Goal: Obtain resource: Download file/media

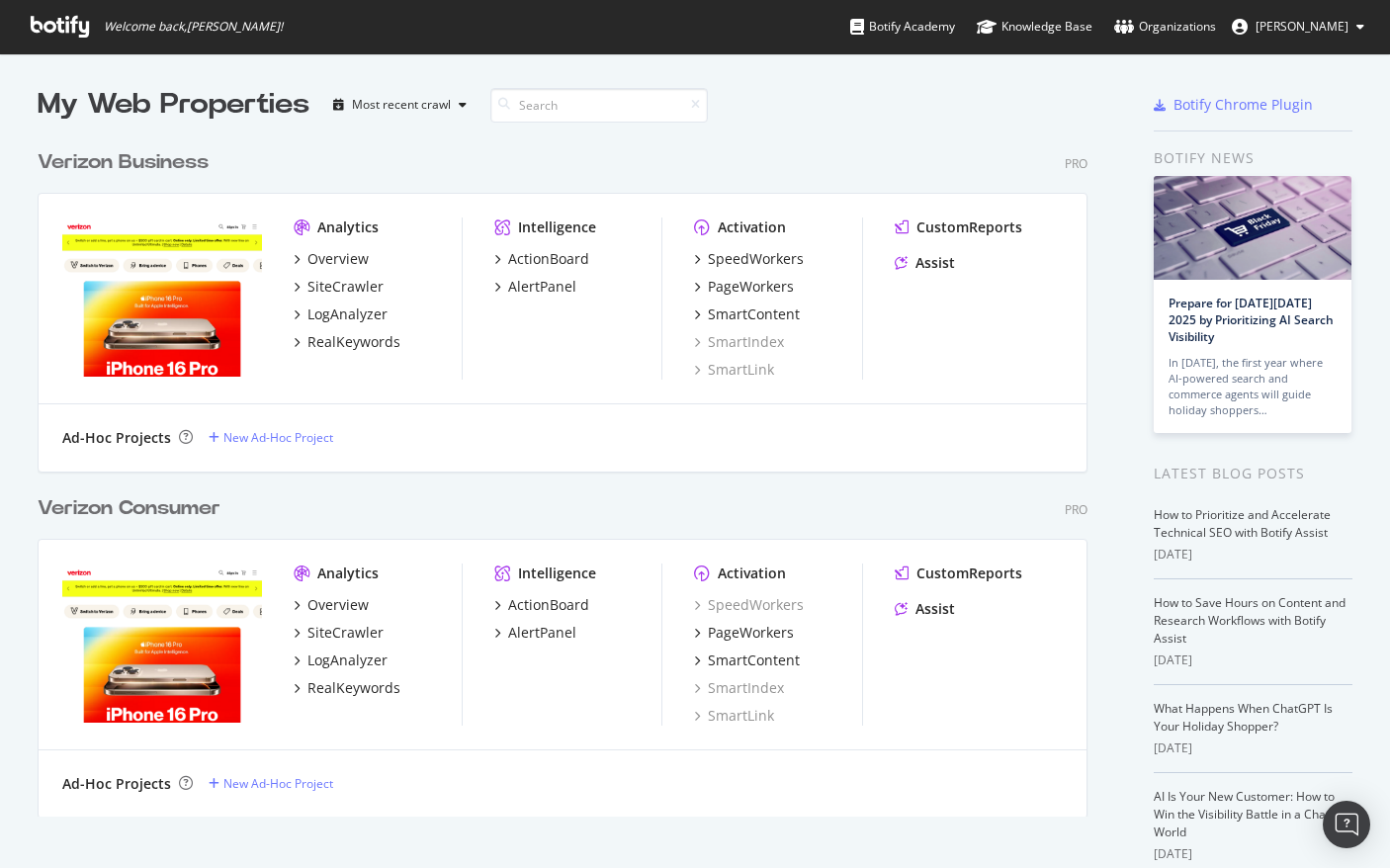
scroll to position [853, 1360]
click at [324, 634] on div "SiteCrawler" at bounding box center [345, 633] width 76 height 20
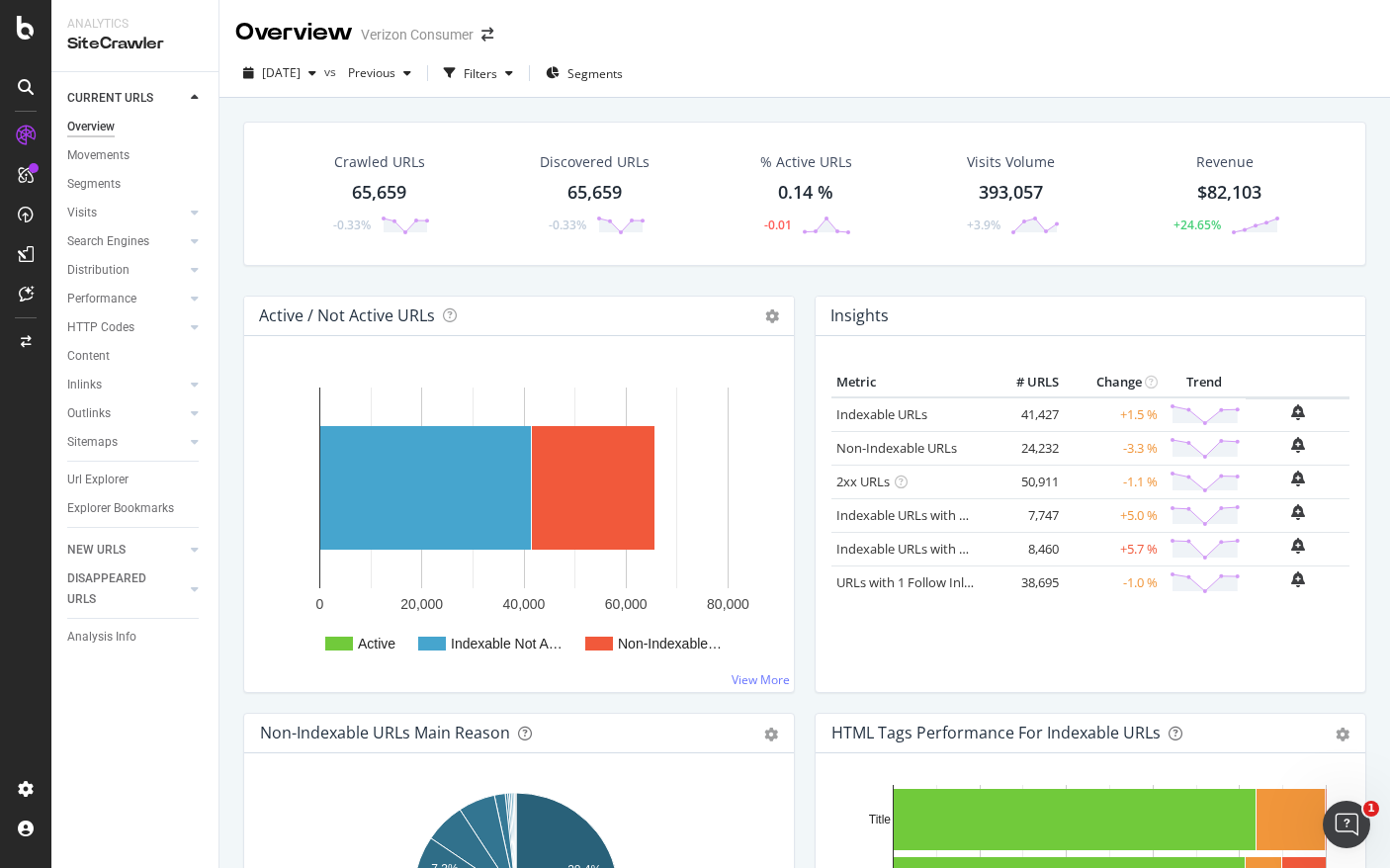
click at [877, 43] on div "Overview Verizon Consumer" at bounding box center [804, 25] width 1170 height 50
click at [115, 478] on div "Url Explorer" at bounding box center [97, 480] width 61 height 21
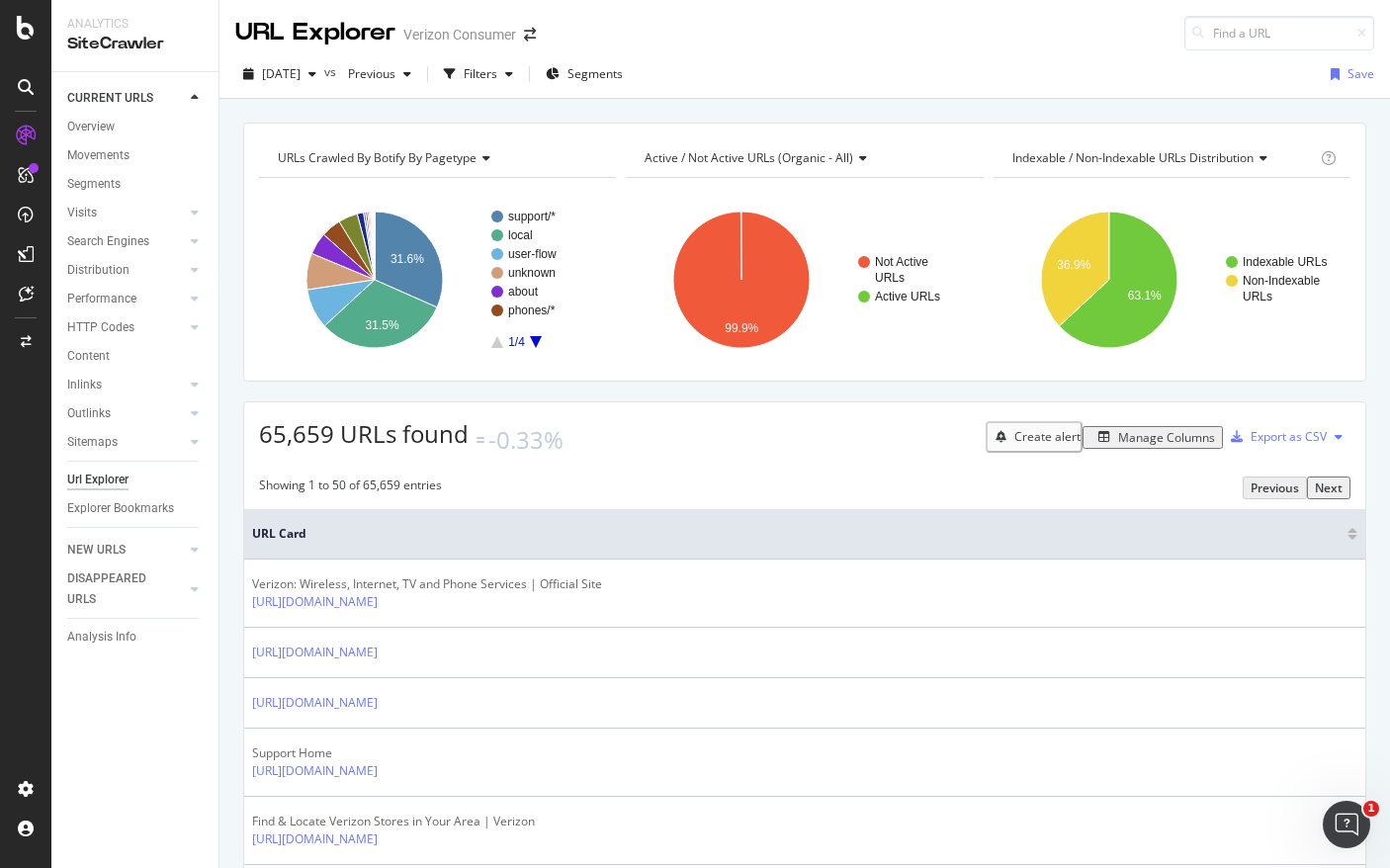
click at [1153, 437] on div "Manage Columns" at bounding box center [1165, 437] width 97 height 17
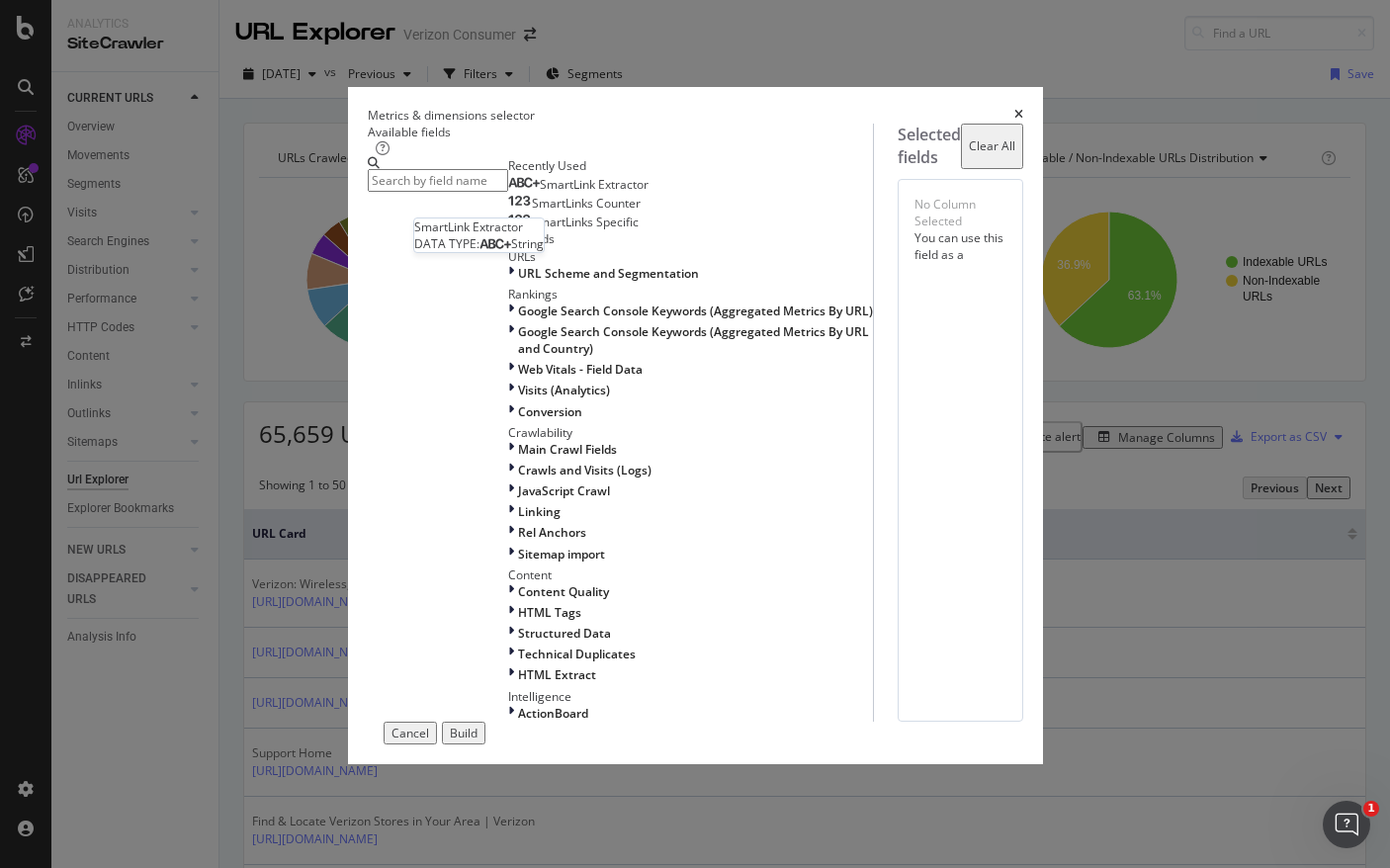
click at [540, 193] on span "SmartLink Extractor" at bounding box center [594, 184] width 109 height 17
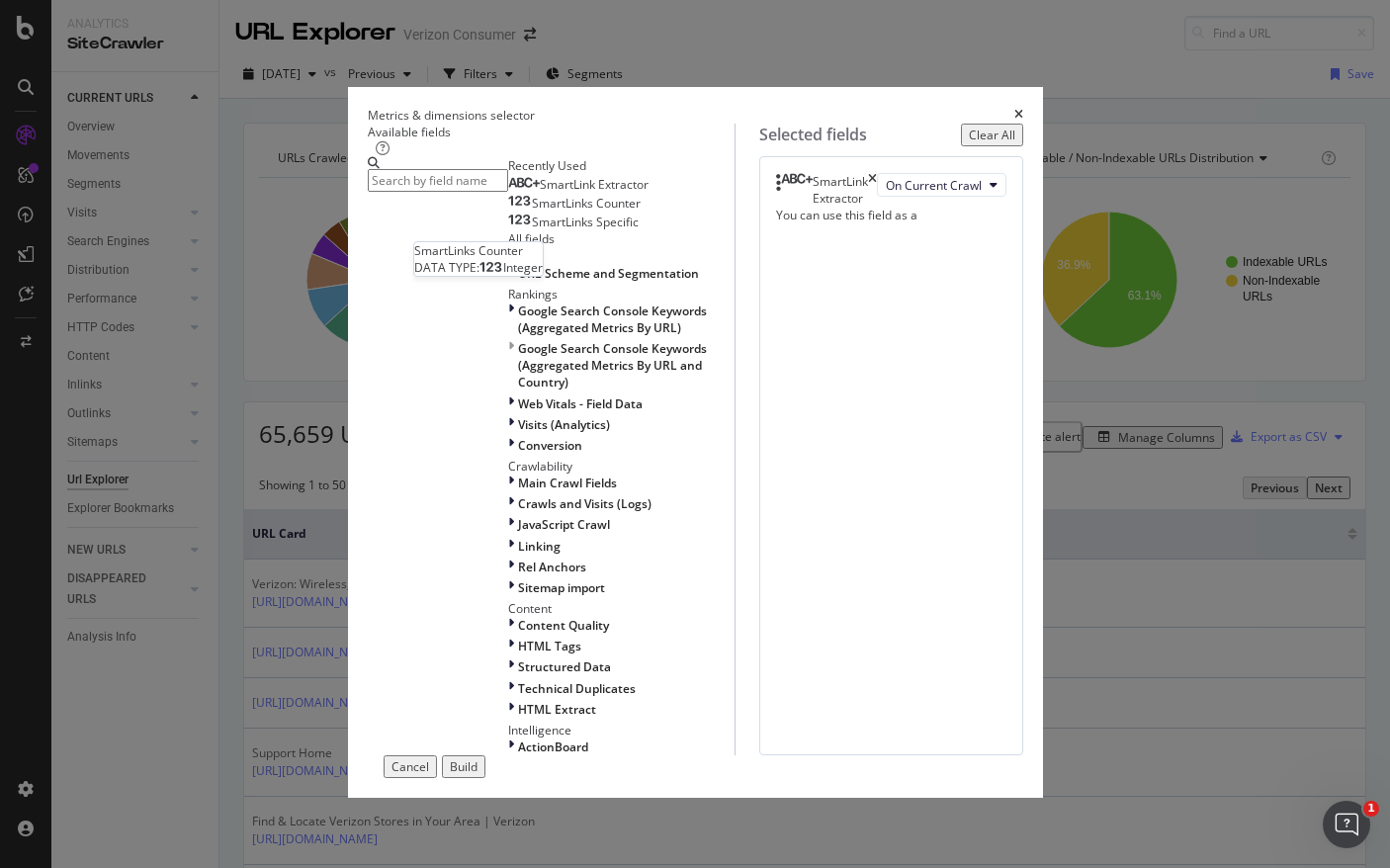
click at [532, 212] on span "SmartLinks Counter" at bounding box center [586, 203] width 109 height 17
click at [532, 230] on span "SmartLinks Specific" at bounding box center [585, 221] width 107 height 17
click at [478, 775] on div "Build" at bounding box center [464, 766] width 28 height 17
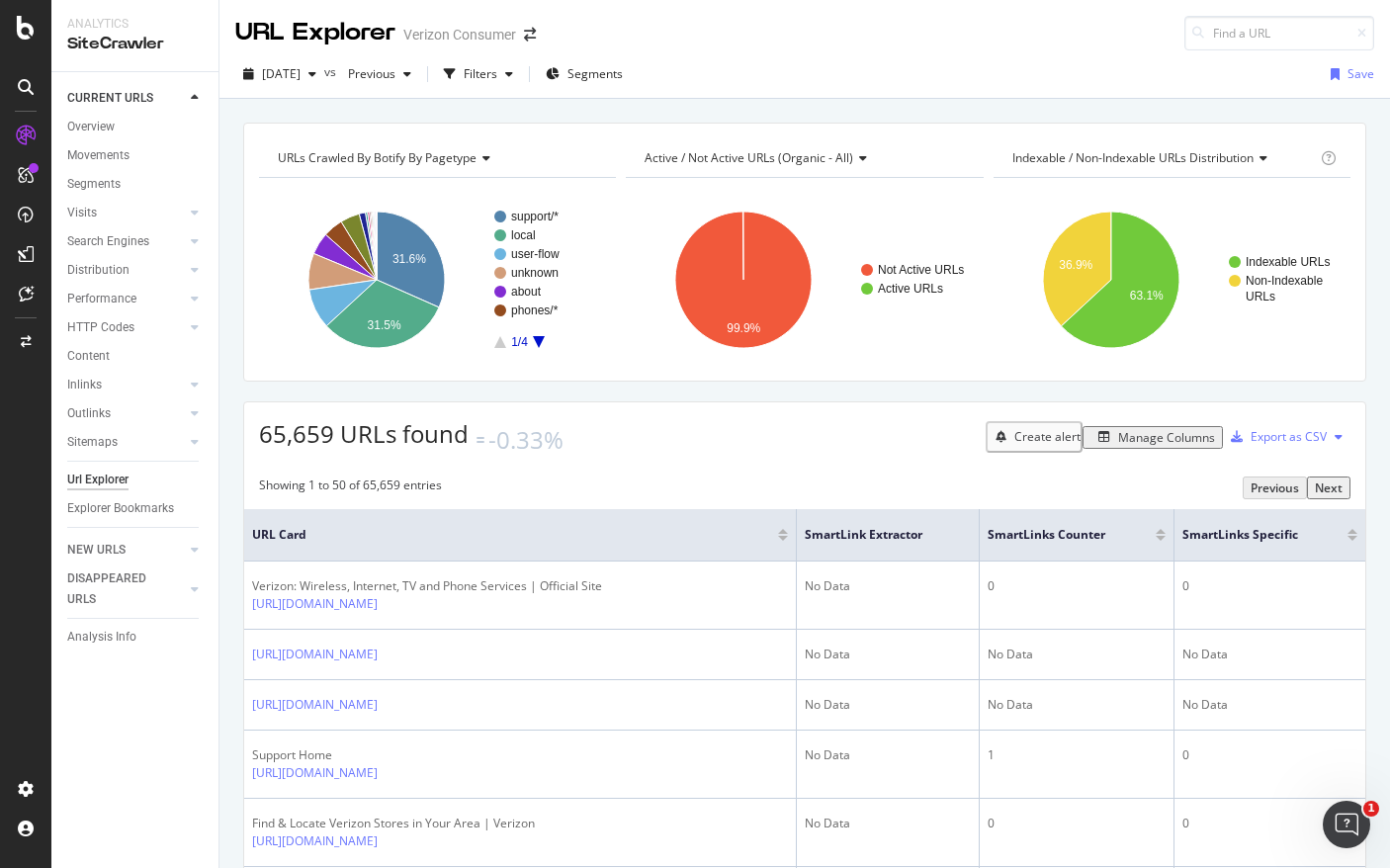
click at [1156, 536] on div at bounding box center [1160, 538] width 10 height 5
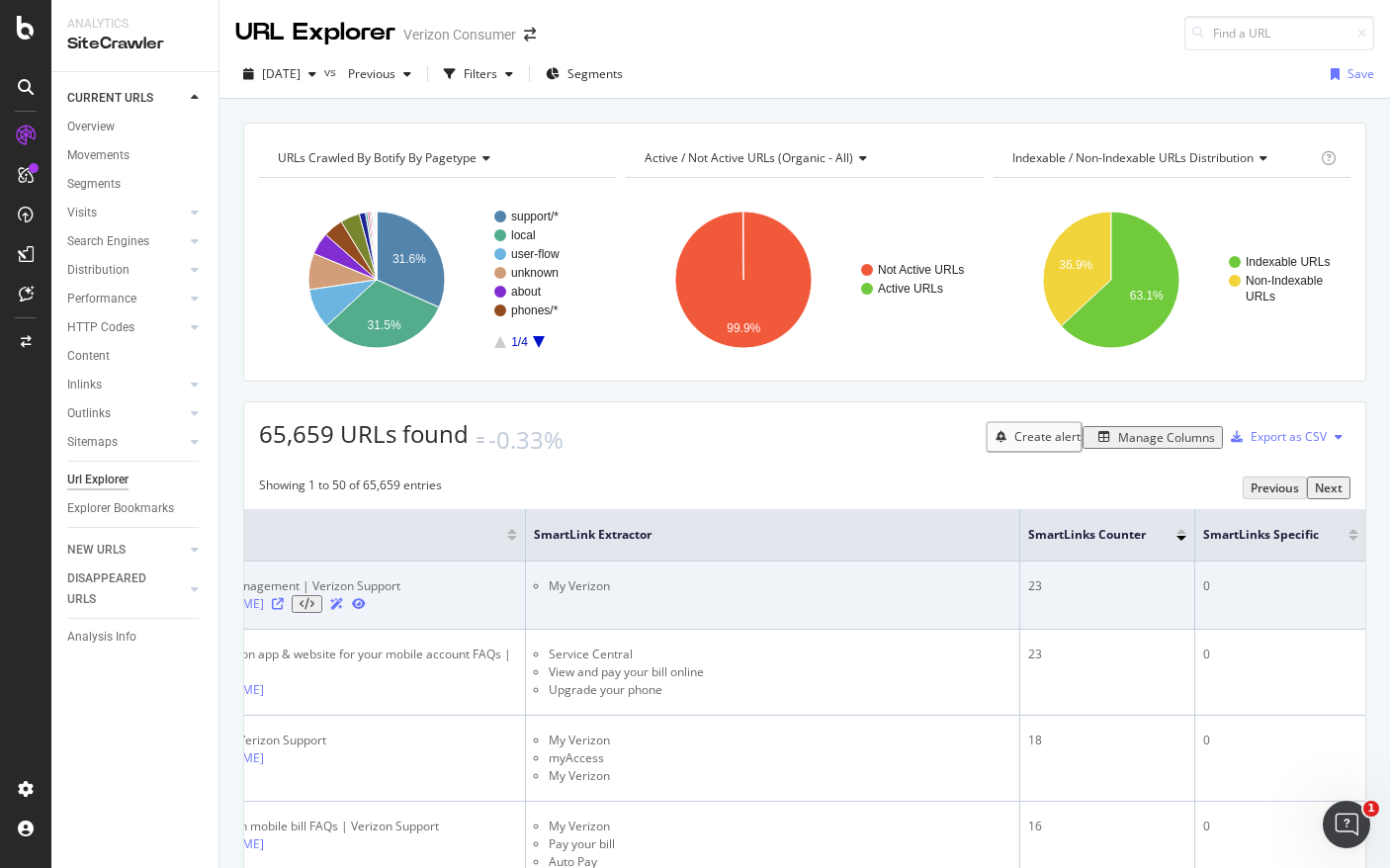
scroll to position [0, 130]
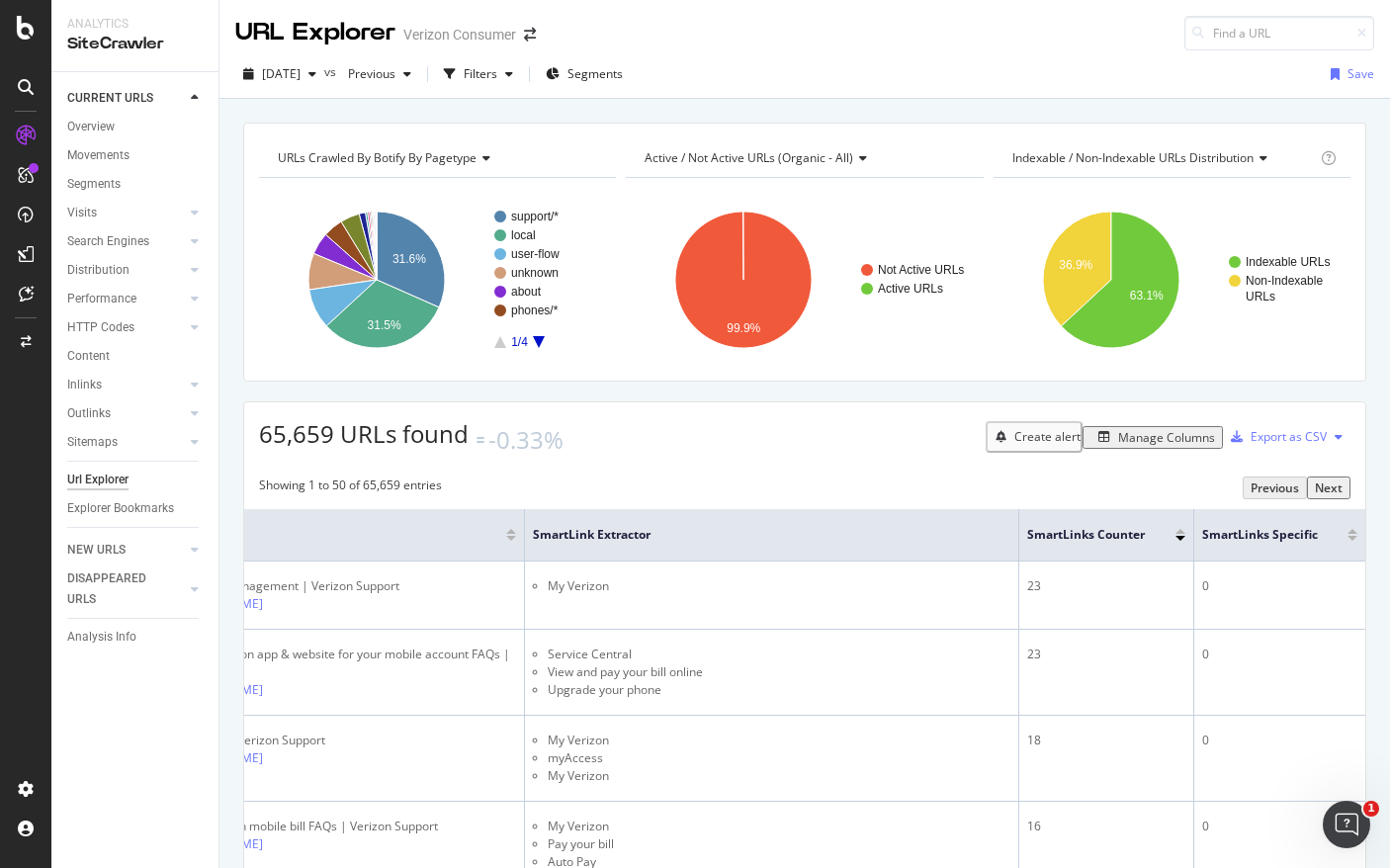
click at [1347, 536] on div at bounding box center [1352, 538] width 10 height 5
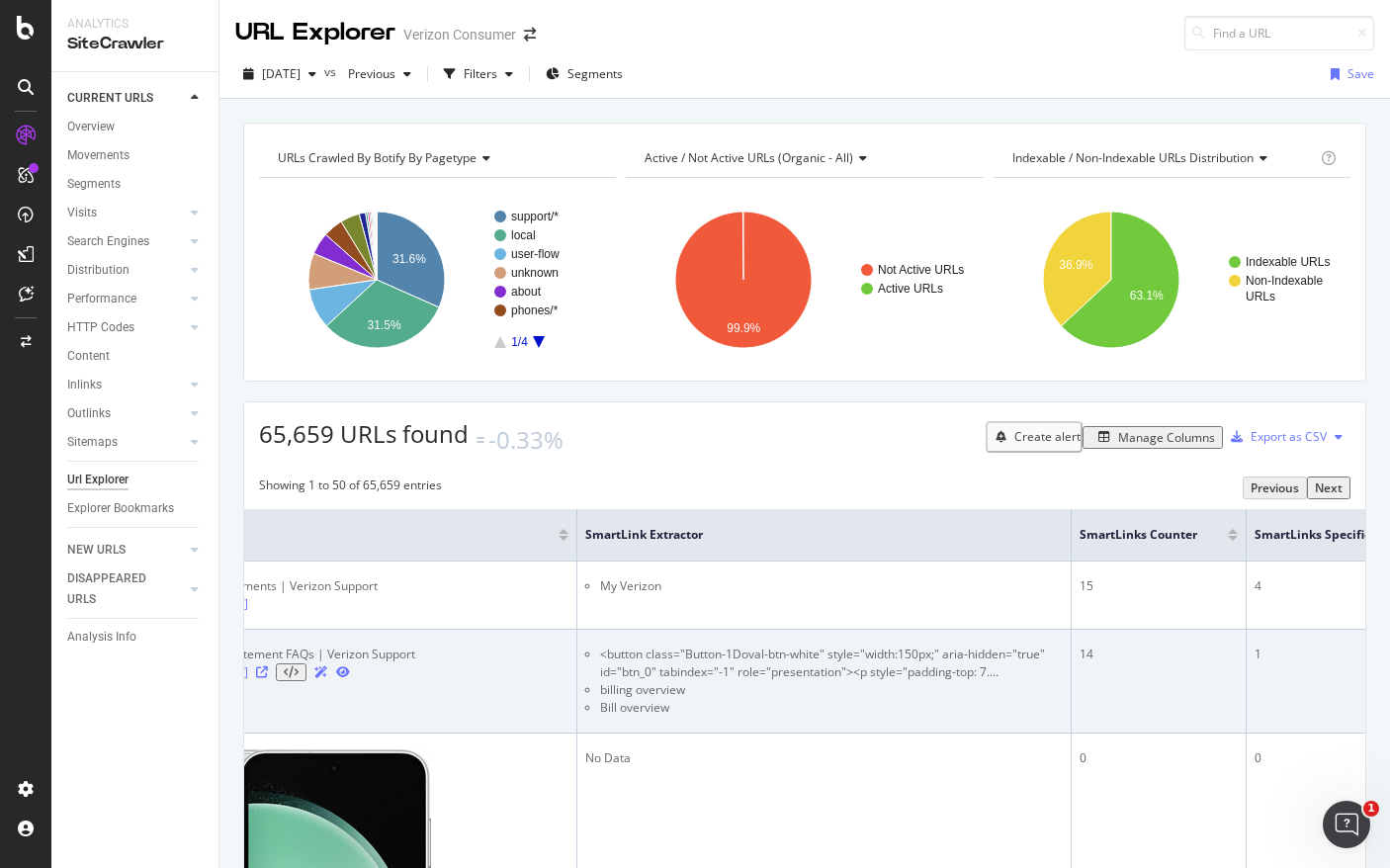
click at [876, 679] on li "<button class="Button-1Doval-btn-white" style="width:150px;" aria-hidden="true"…" at bounding box center [831, 663] width 463 height 36
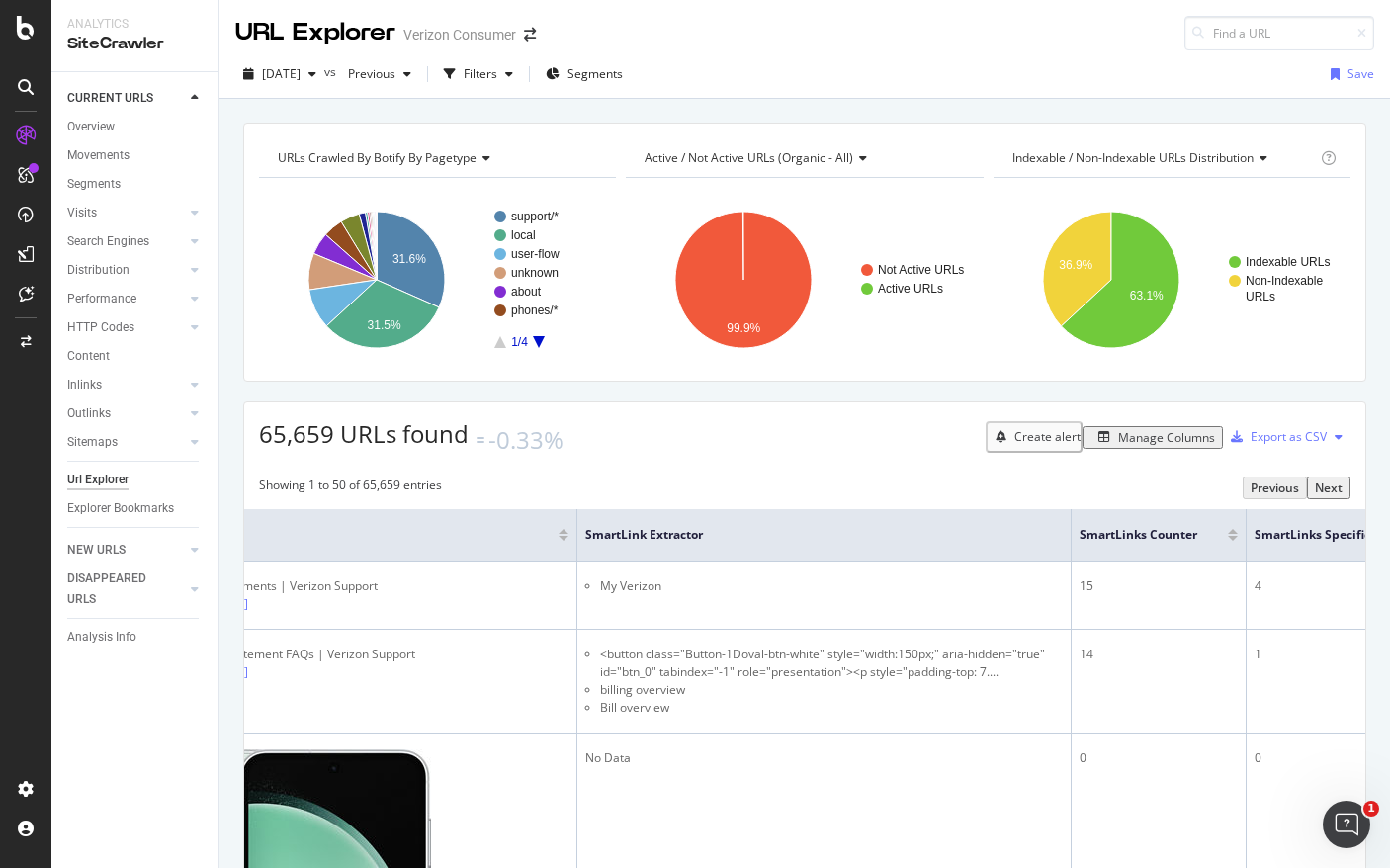
click at [1227, 536] on div at bounding box center [1232, 538] width 10 height 5
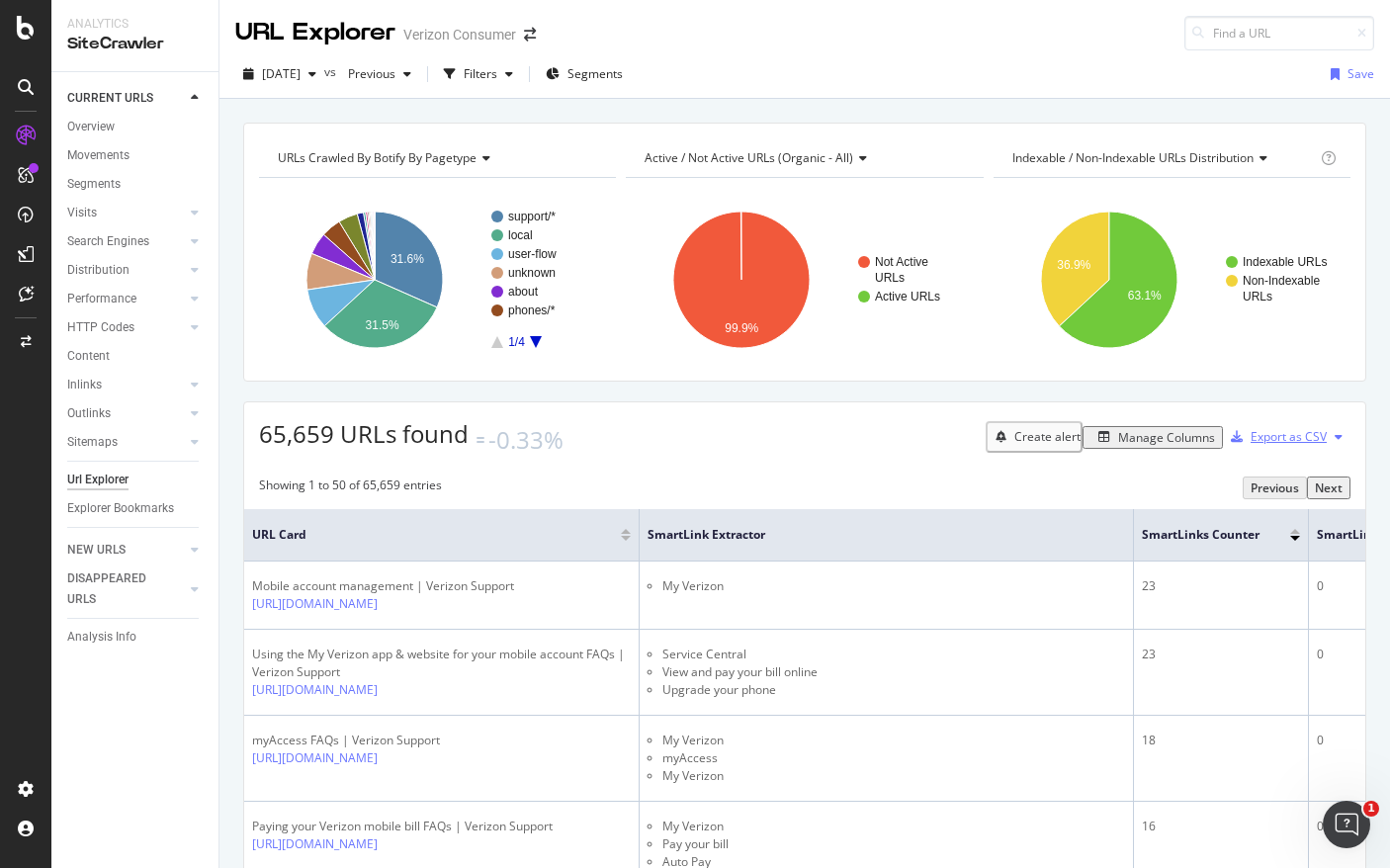
click at [1250, 429] on div "Export as CSV" at bounding box center [1288, 436] width 76 height 17
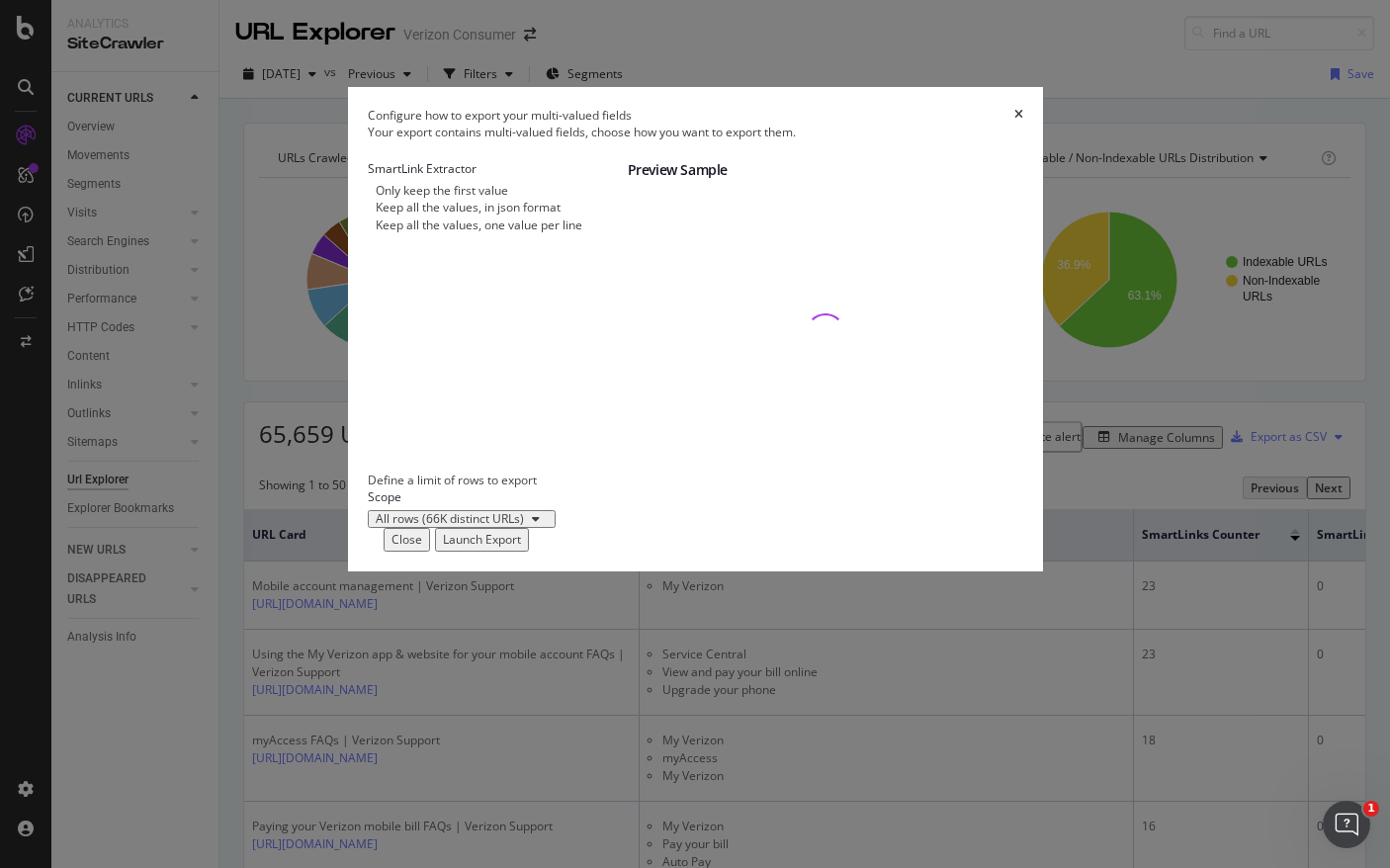
click at [441, 216] on div "Keep all the values, in json format" at bounding box center [467, 207] width 185 height 17
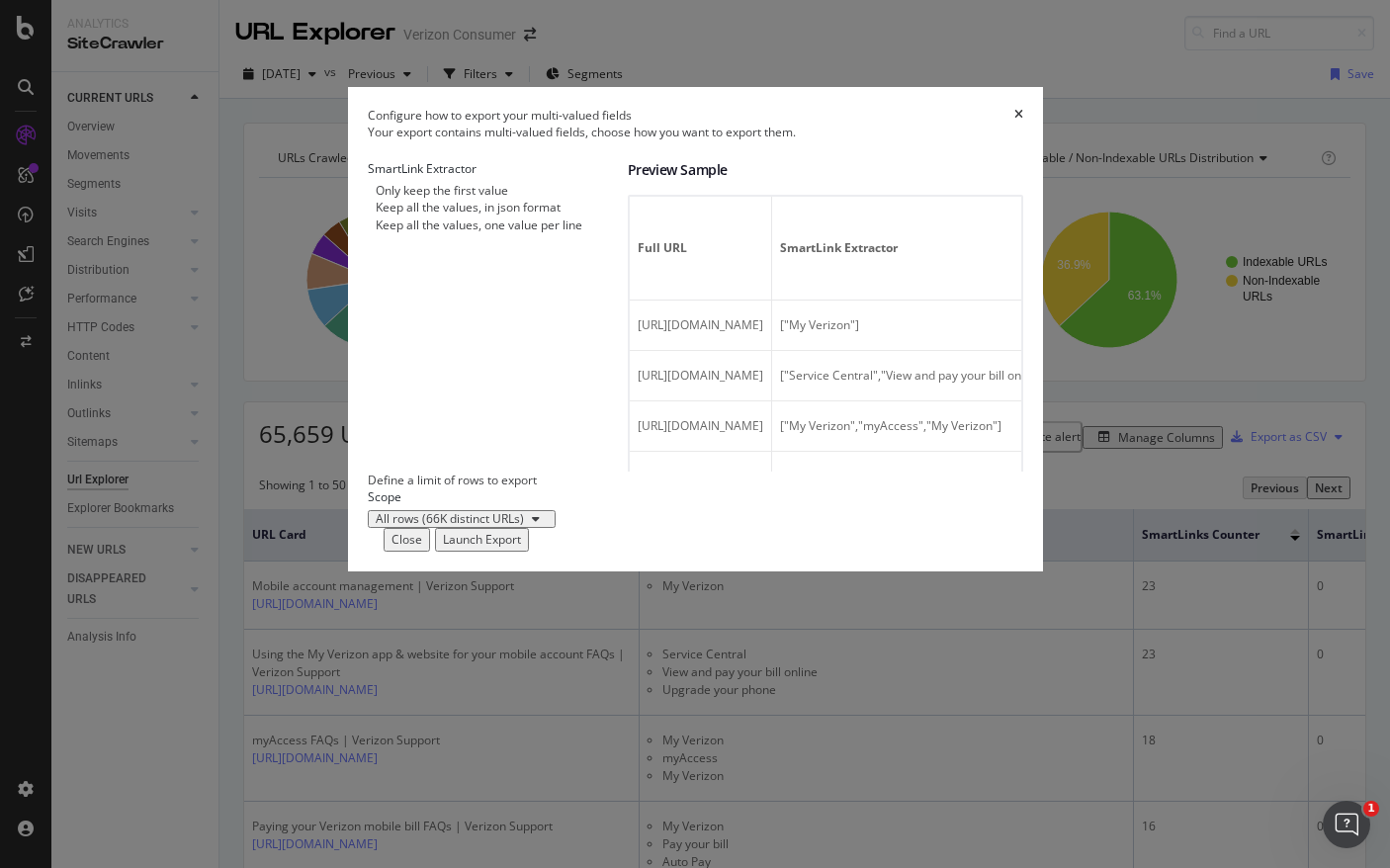
click at [521, 548] on div "Launch Export" at bounding box center [482, 539] width 78 height 17
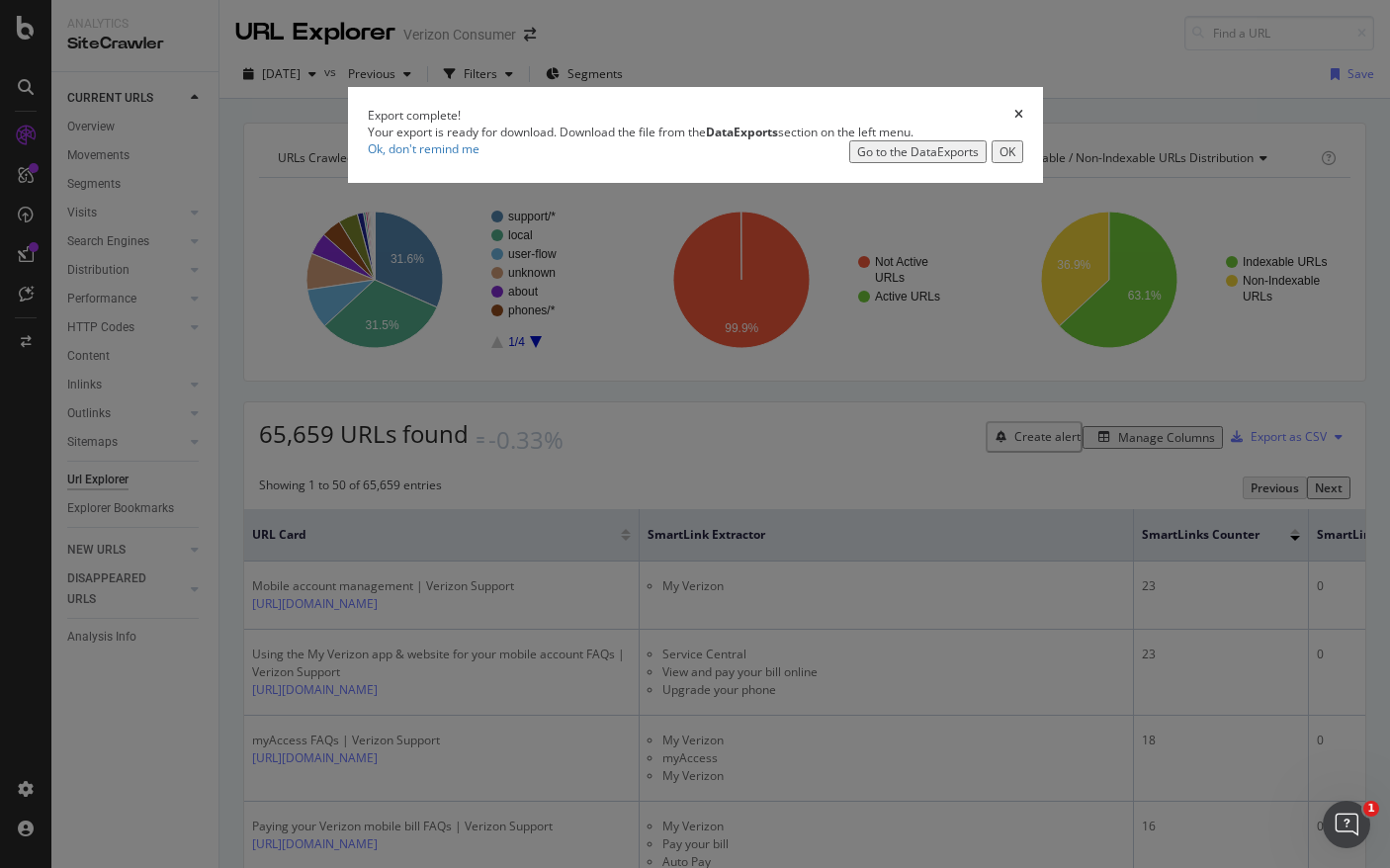
click at [1023, 121] on icon "times" at bounding box center [1018, 115] width 9 height 12
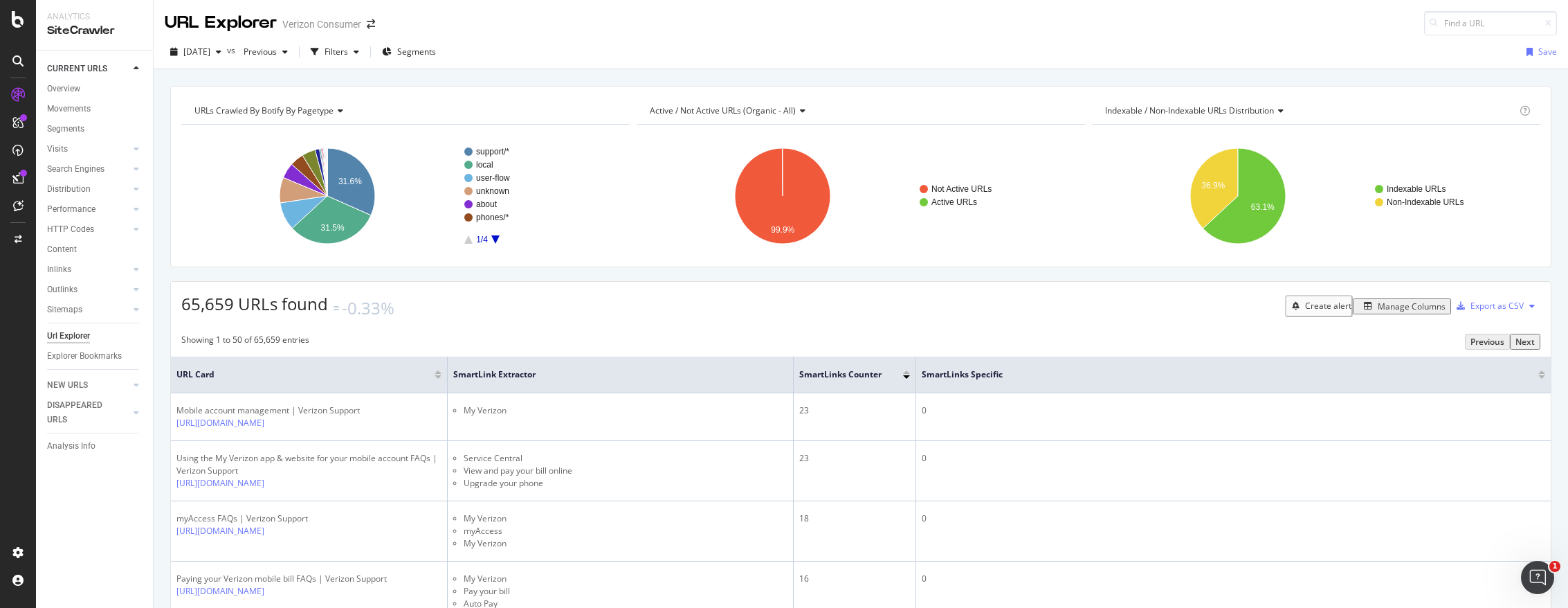
click at [972, 375] on div at bounding box center [1541, 377] width 7 height 3
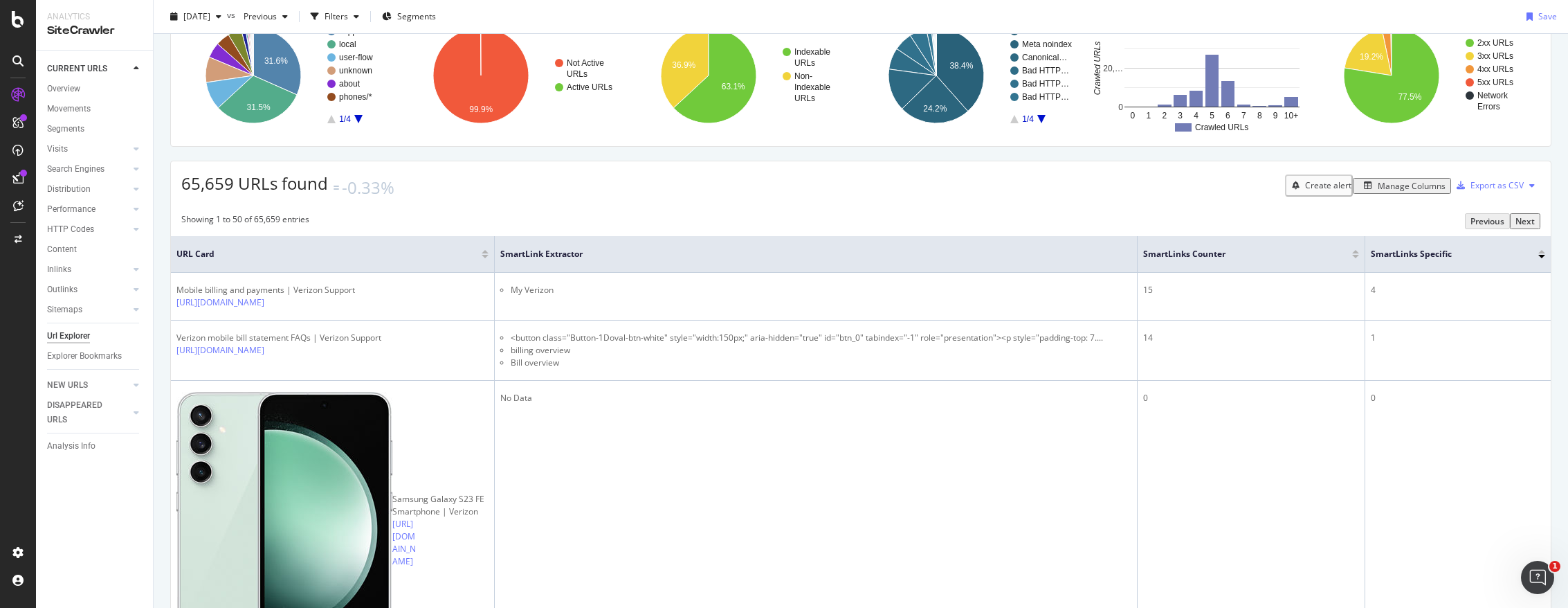
scroll to position [138, 0]
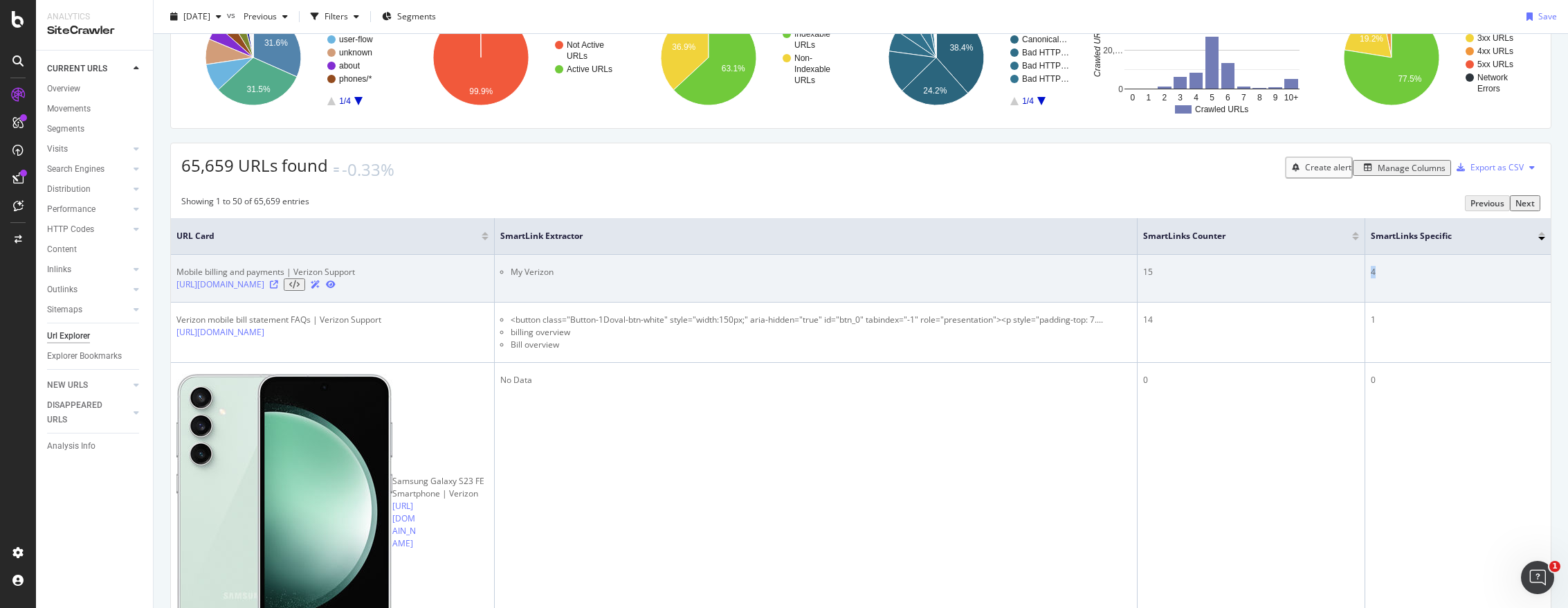
drag, startPoint x: 1331, startPoint y: 267, endPoint x: 1324, endPoint y: 267, distance: 7.0
click at [972, 267] on div "4" at bounding box center [1458, 272] width 175 height 13
click at [972, 270] on div "4" at bounding box center [1458, 272] width 175 height 13
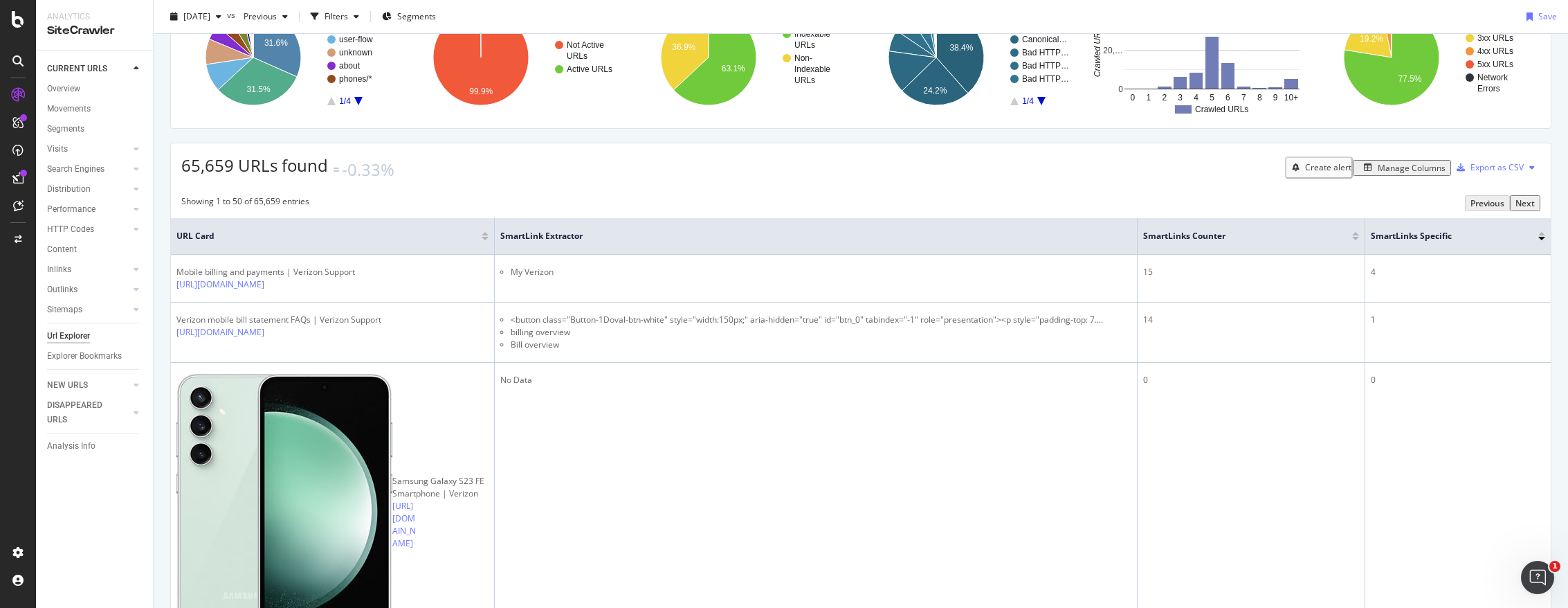
click at [972, 237] on div at bounding box center [1356, 238] width 7 height 3
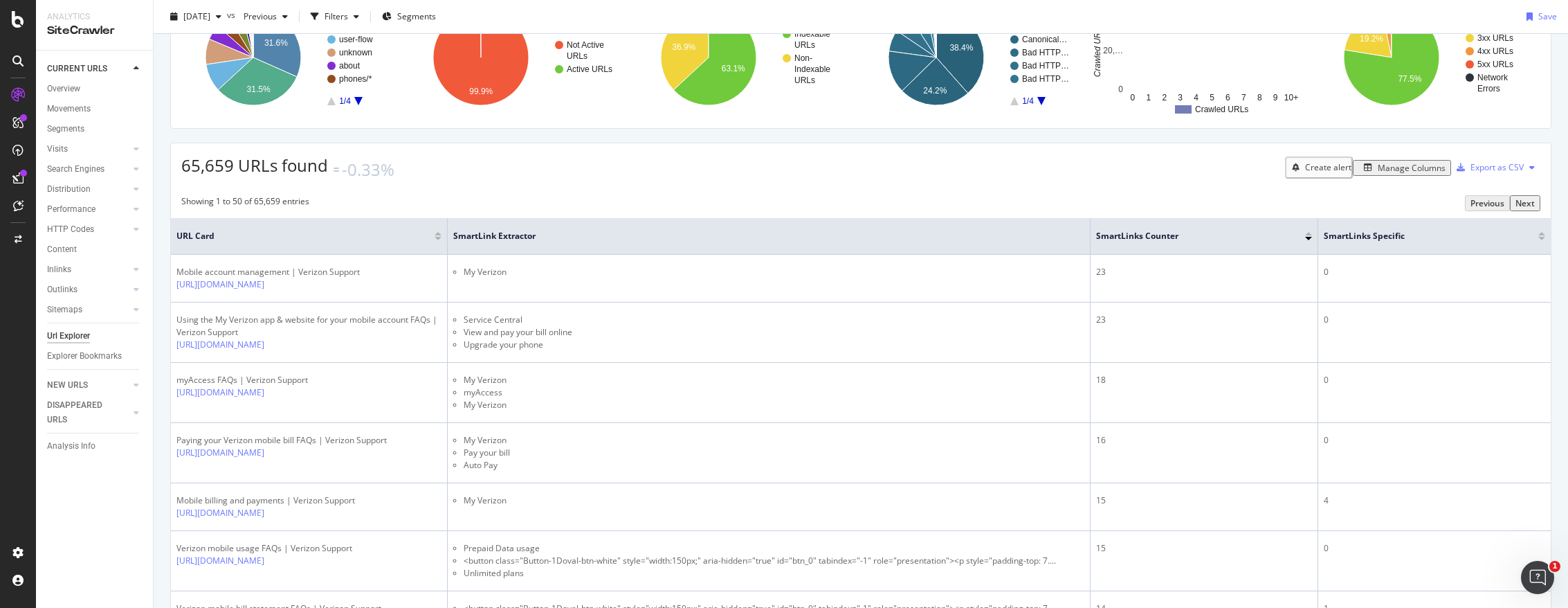
scroll to position [298, 0]
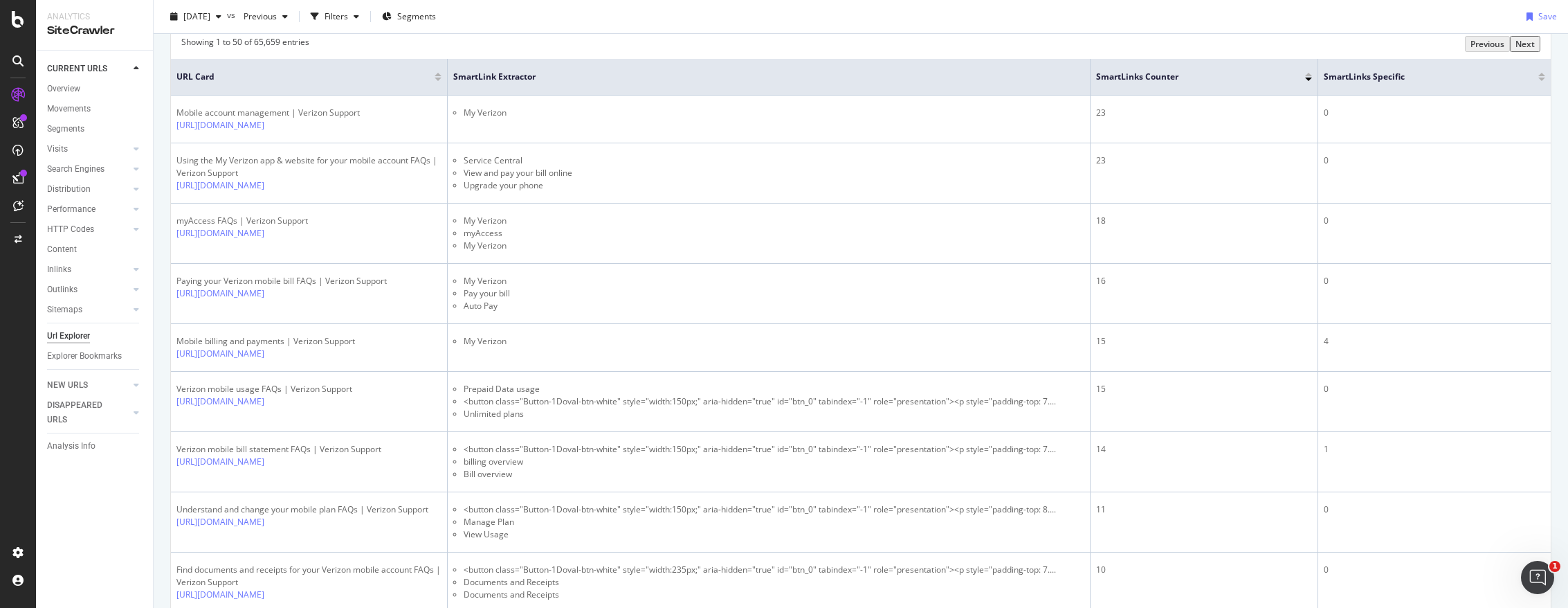
click at [972, 78] on div at bounding box center [1541, 79] width 7 height 3
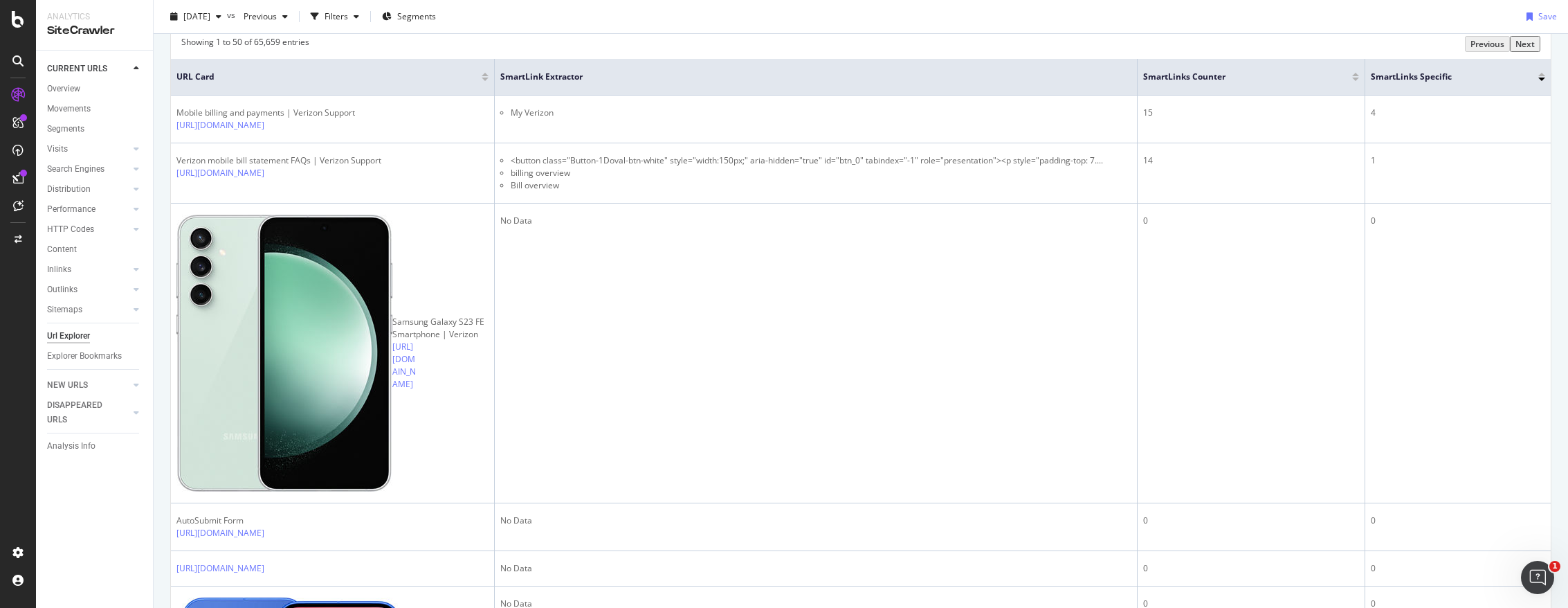
click at [972, 78] on div at bounding box center [1356, 79] width 7 height 3
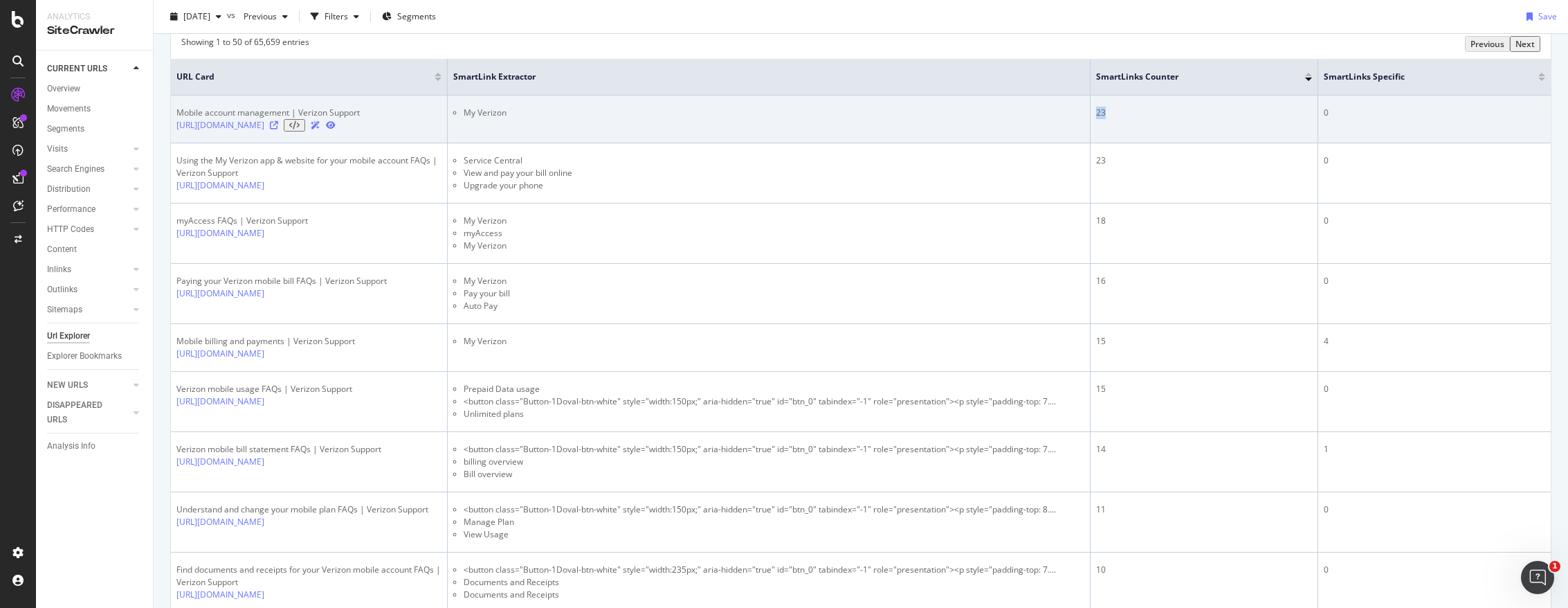
drag, startPoint x: 1095, startPoint y: 109, endPoint x: 1120, endPoint y: 106, distance: 25.2
click at [972, 106] on td "23" at bounding box center [1204, 120] width 228 height 48
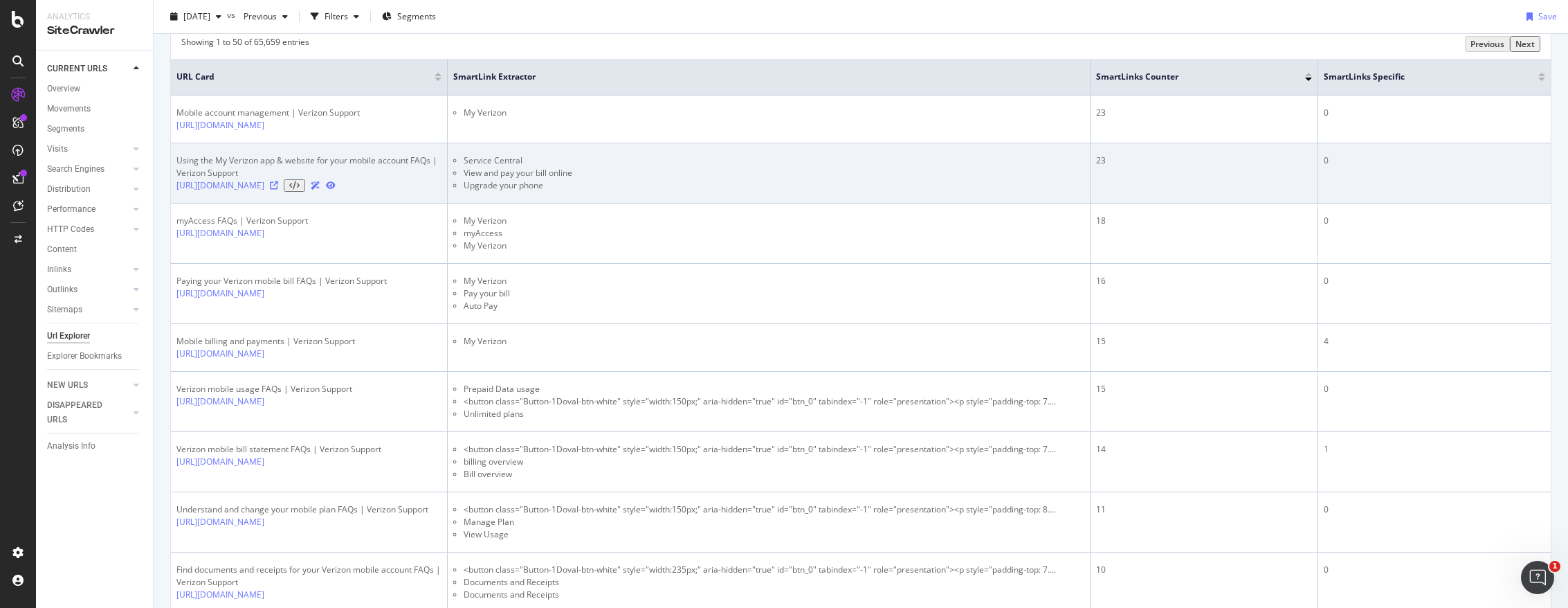
click at [972, 167] on div "23" at bounding box center [1203, 161] width 216 height 13
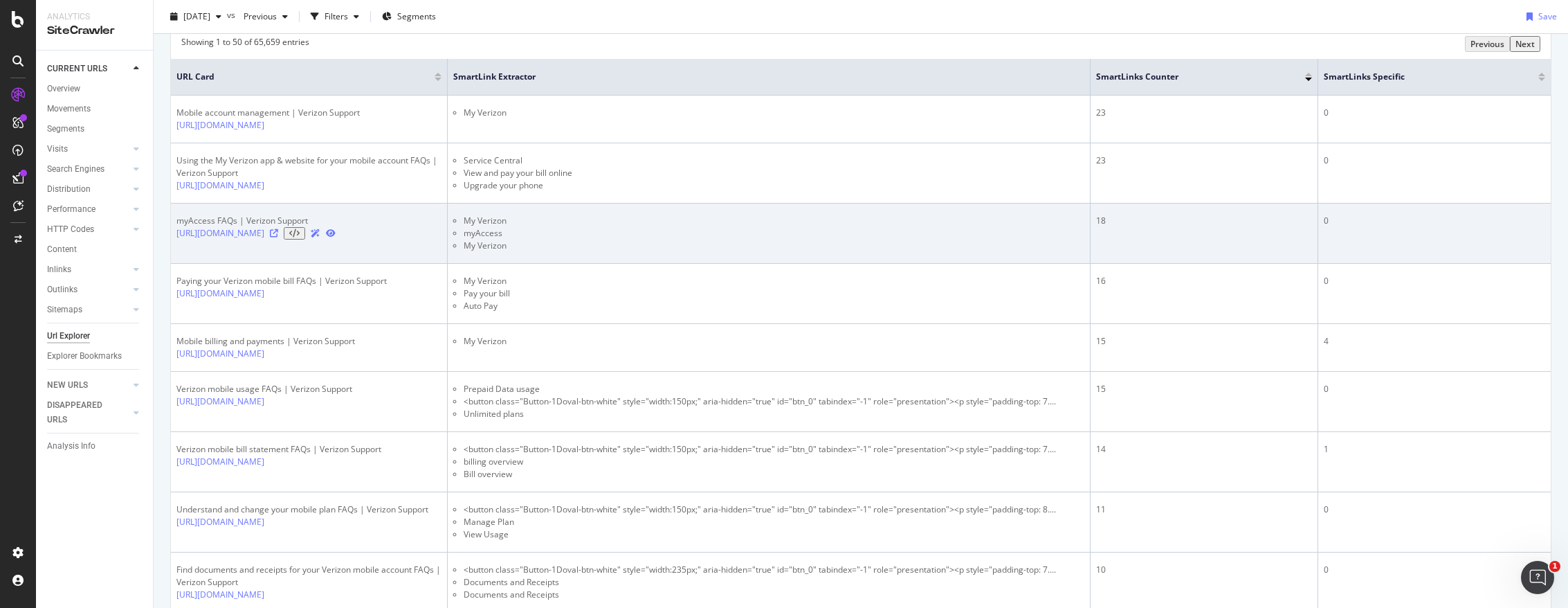
click at [972, 227] on div "18" at bounding box center [1203, 221] width 216 height 13
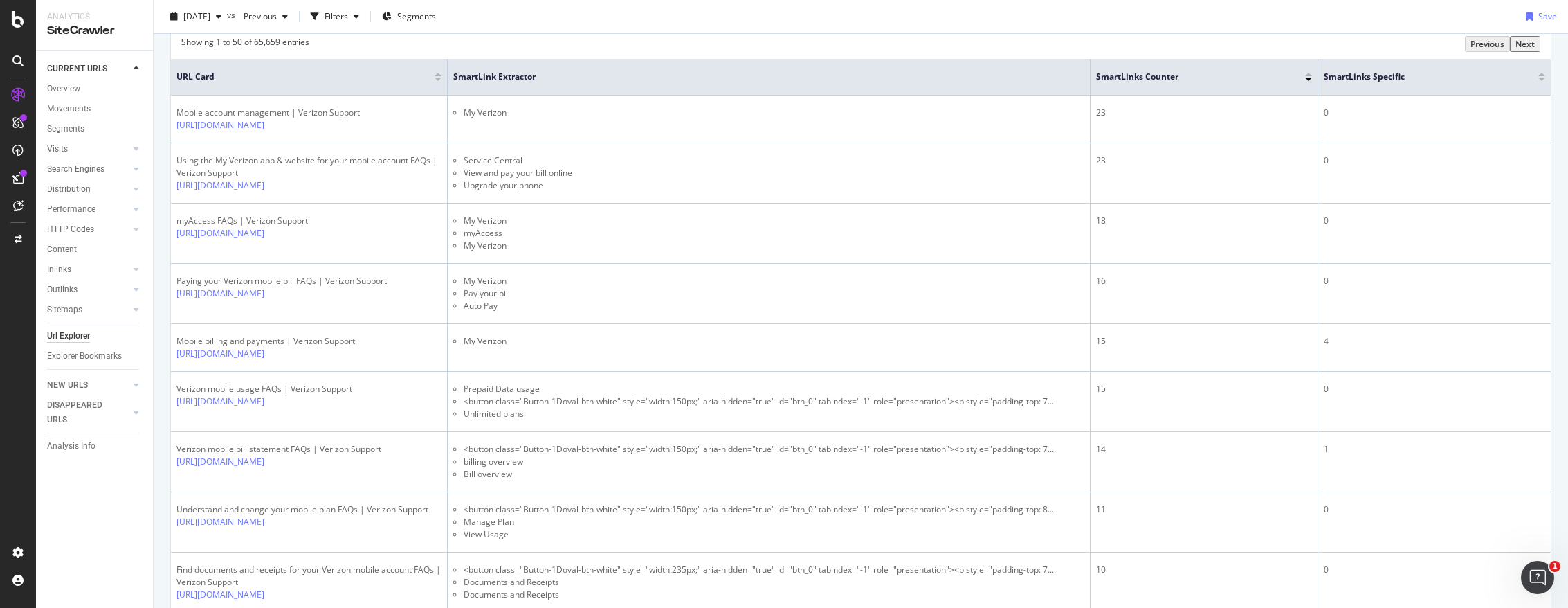
click at [972, 78] on div at bounding box center [1541, 79] width 7 height 3
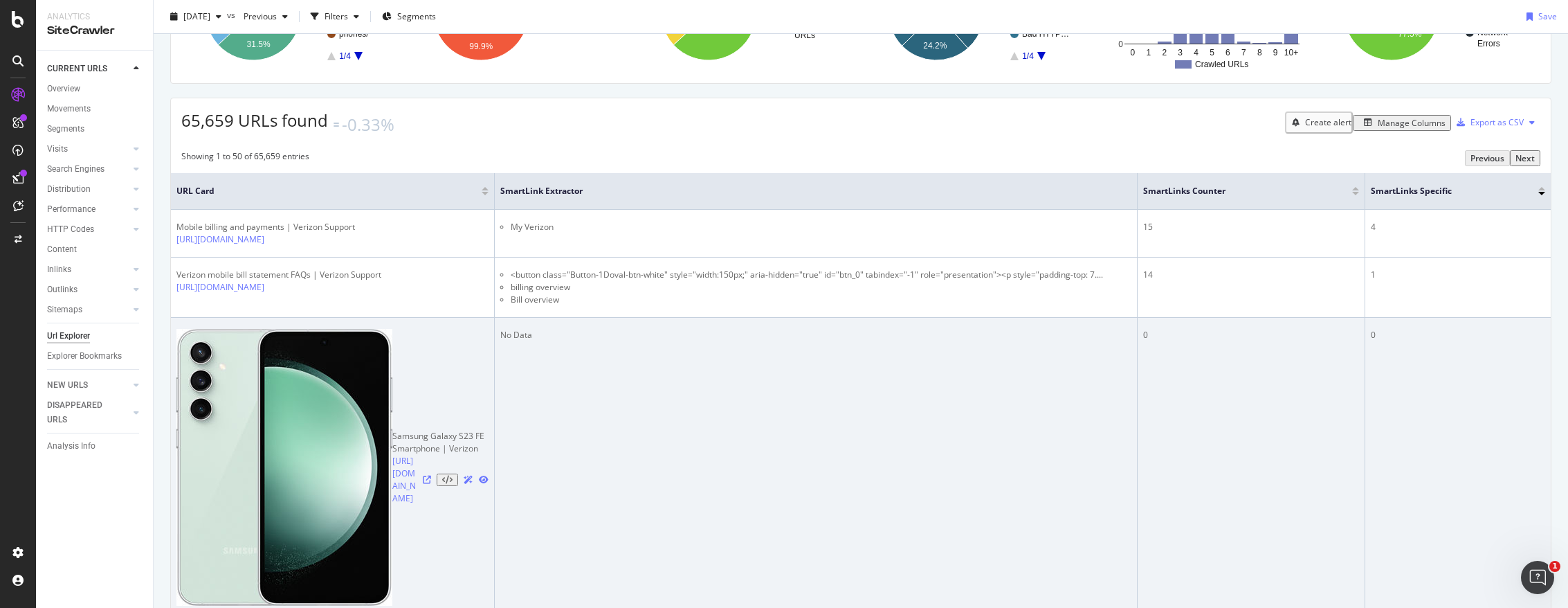
scroll to position [159, 0]
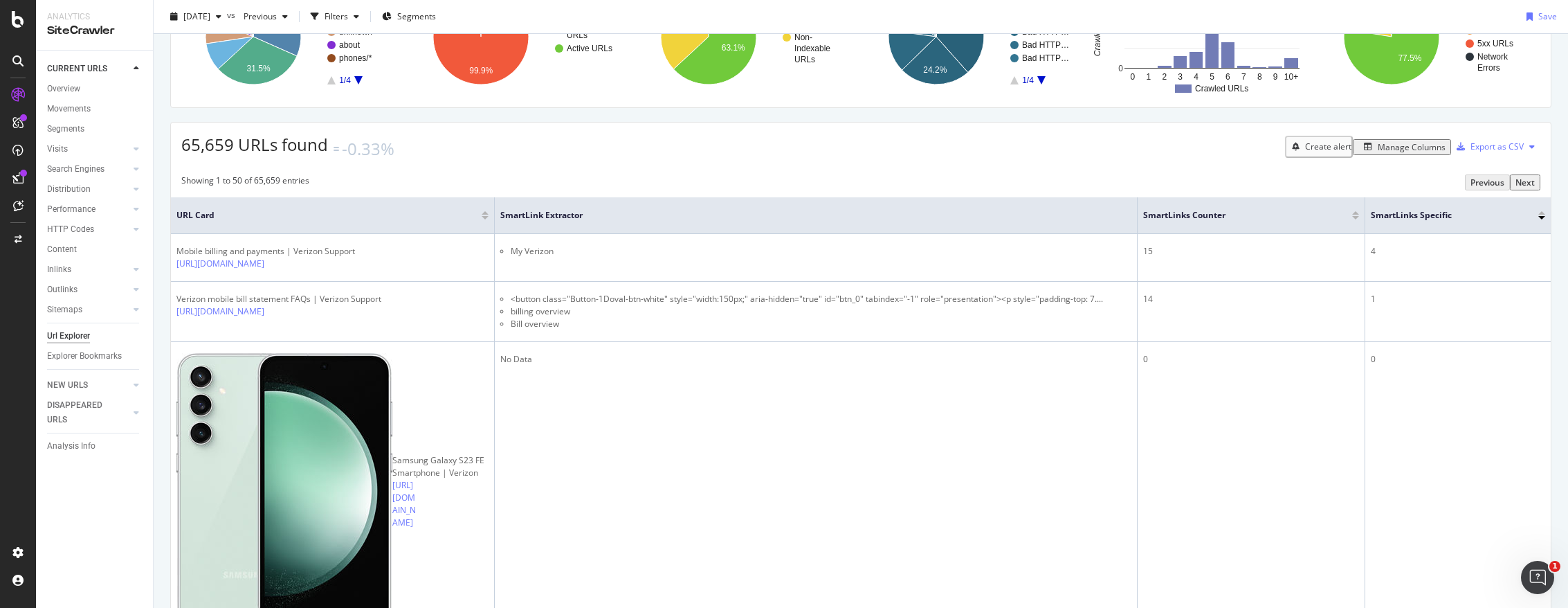
click at [972, 216] on div at bounding box center [1356, 217] width 7 height 3
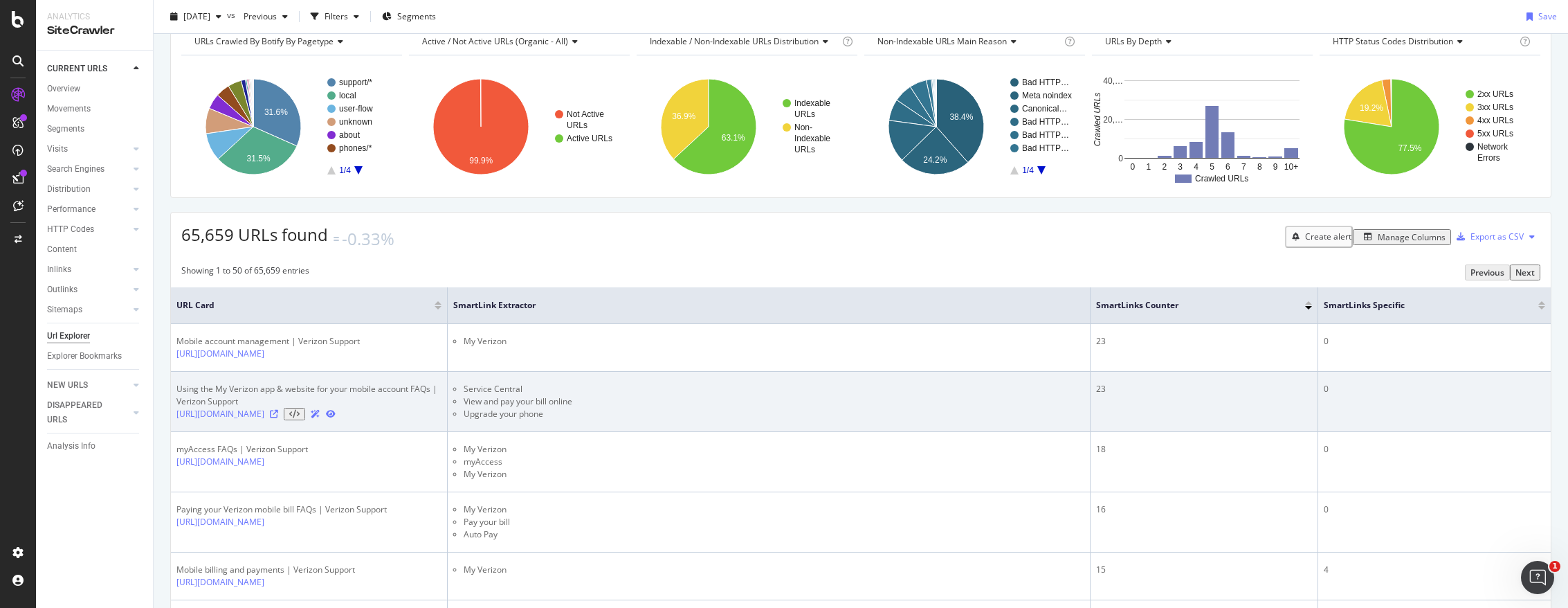
scroll to position [346, 0]
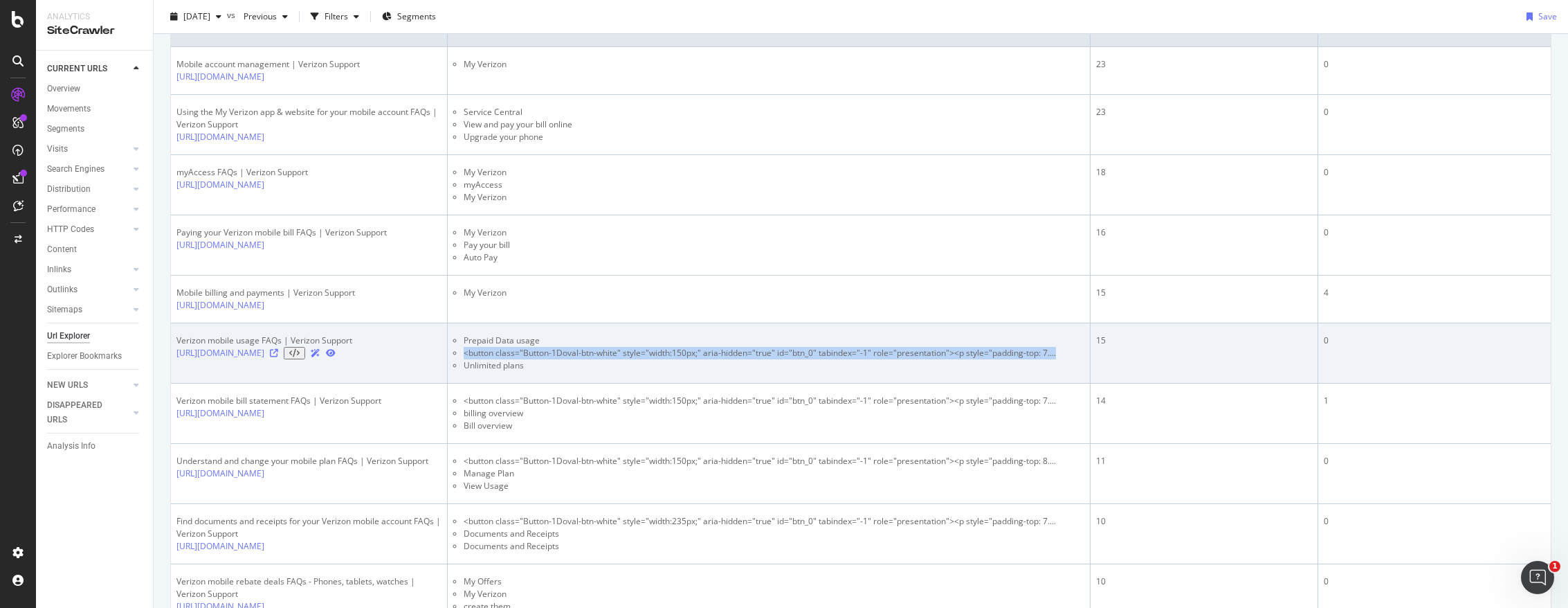
drag, startPoint x: 463, startPoint y: 382, endPoint x: 1061, endPoint y: 381, distance: 598.0
click at [972, 372] on ul "Prepaid Data usage <button class="Button-1Doval-btn-white" style="width:150px;"…" at bounding box center [769, 353] width 631 height 37
click at [972, 359] on li "<button class="Button-1Doval-btn-white" style="width:150px;" aria-hidden="true"…" at bounding box center [774, 353] width 621 height 13
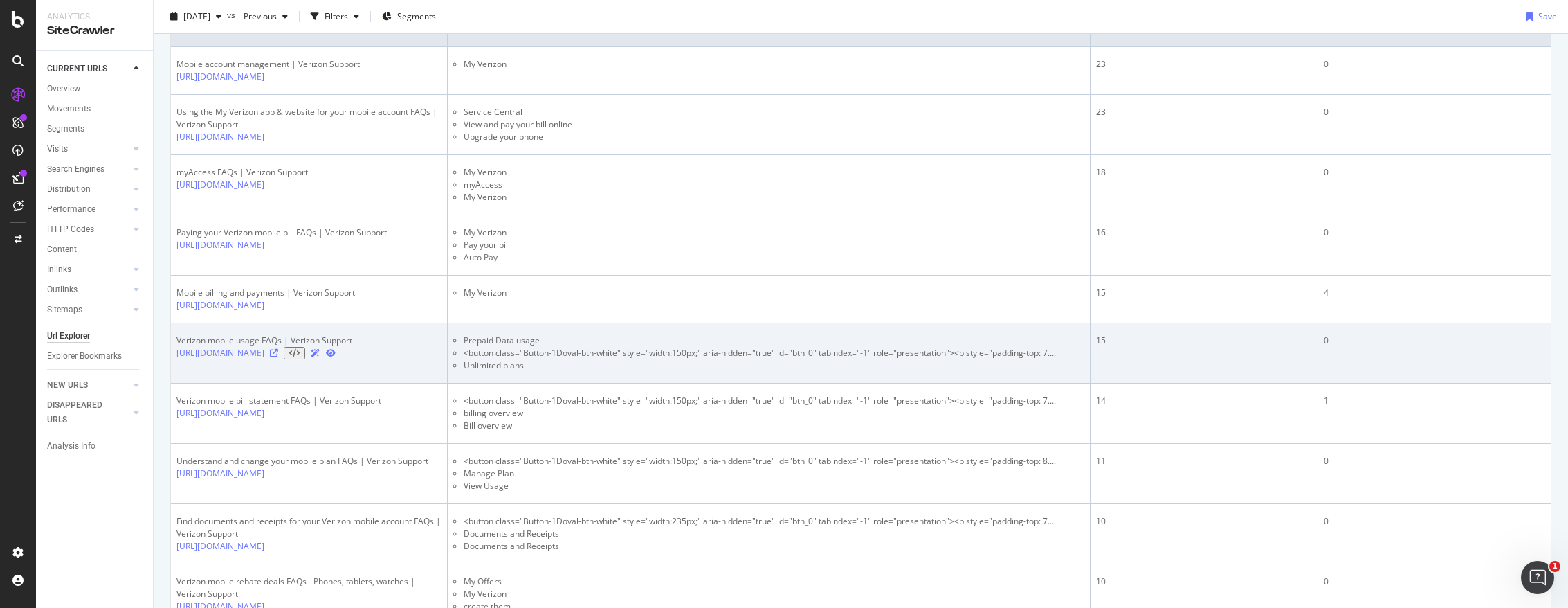
click at [972, 359] on li "<button class="Button-1Doval-btn-white" style="width:150px;" aria-hidden="true"…" at bounding box center [774, 353] width 621 height 13
click at [532, 347] on li "Prepaid Data usage" at bounding box center [774, 341] width 621 height 13
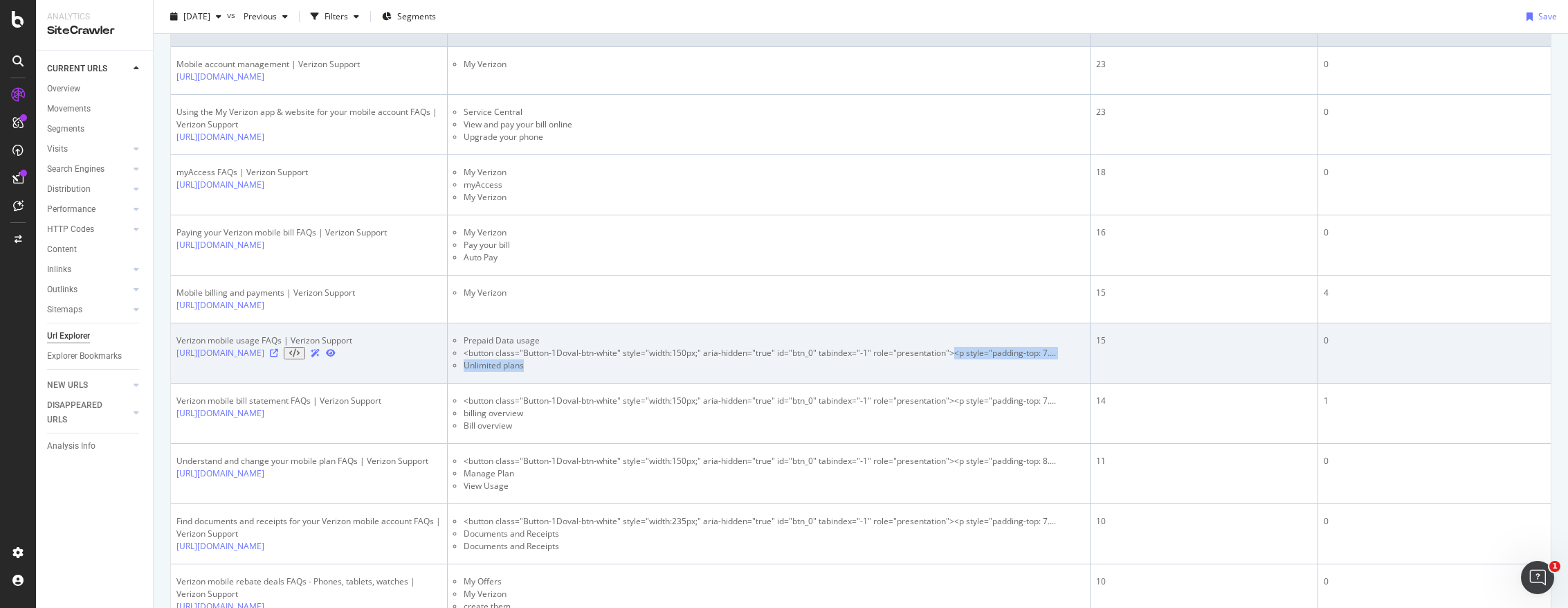
drag, startPoint x: 957, startPoint y: 384, endPoint x: 1069, endPoint y: 391, distance: 112.2
click at [972, 372] on ul "Prepaid Data usage <button class="Button-1Doval-btn-white" style="width:150px;"…" at bounding box center [769, 353] width 631 height 37
click at [972, 359] on li "<button class="Button-1Doval-btn-white" style="width:150px;" aria-hidden="true"…" at bounding box center [774, 353] width 621 height 13
drag, startPoint x: 461, startPoint y: 384, endPoint x: 587, endPoint y: 382, distance: 126.0
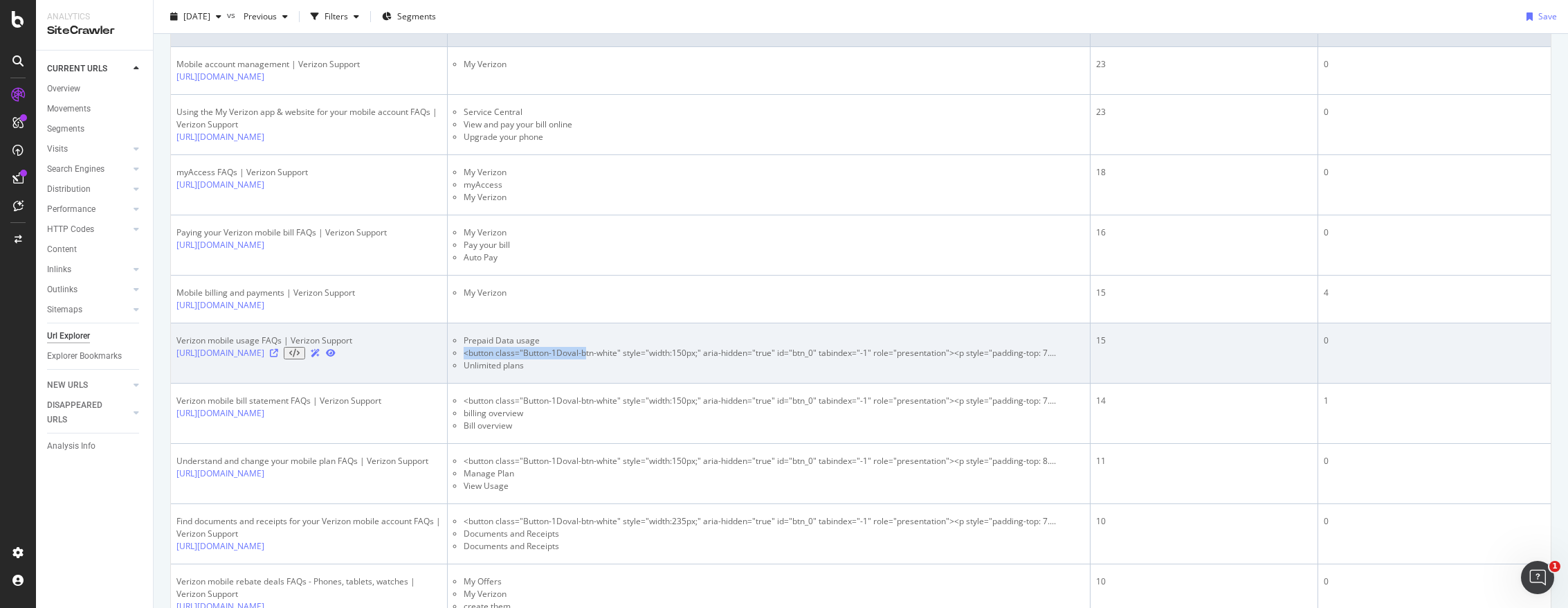
click at [587, 372] on ul "Prepaid Data usage <button class="Button-1Doval-btn-white" style="width:150px;"…" at bounding box center [769, 353] width 631 height 37
click at [587, 359] on li "<button class="Button-1Doval-btn-white" style="width:150px;" aria-hidden="true"…" at bounding box center [774, 353] width 621 height 13
drag, startPoint x: 460, startPoint y: 382, endPoint x: 496, endPoint y: 382, distance: 36.0
click at [496, 372] on ul "Prepaid Data usage <button class="Button-1Doval-btn-white" style="width:150px;"…" at bounding box center [769, 353] width 631 height 37
click at [494, 359] on li "<button class="Button-1Doval-btn-white" style="width:150px;" aria-hidden="true"…" at bounding box center [774, 353] width 621 height 13
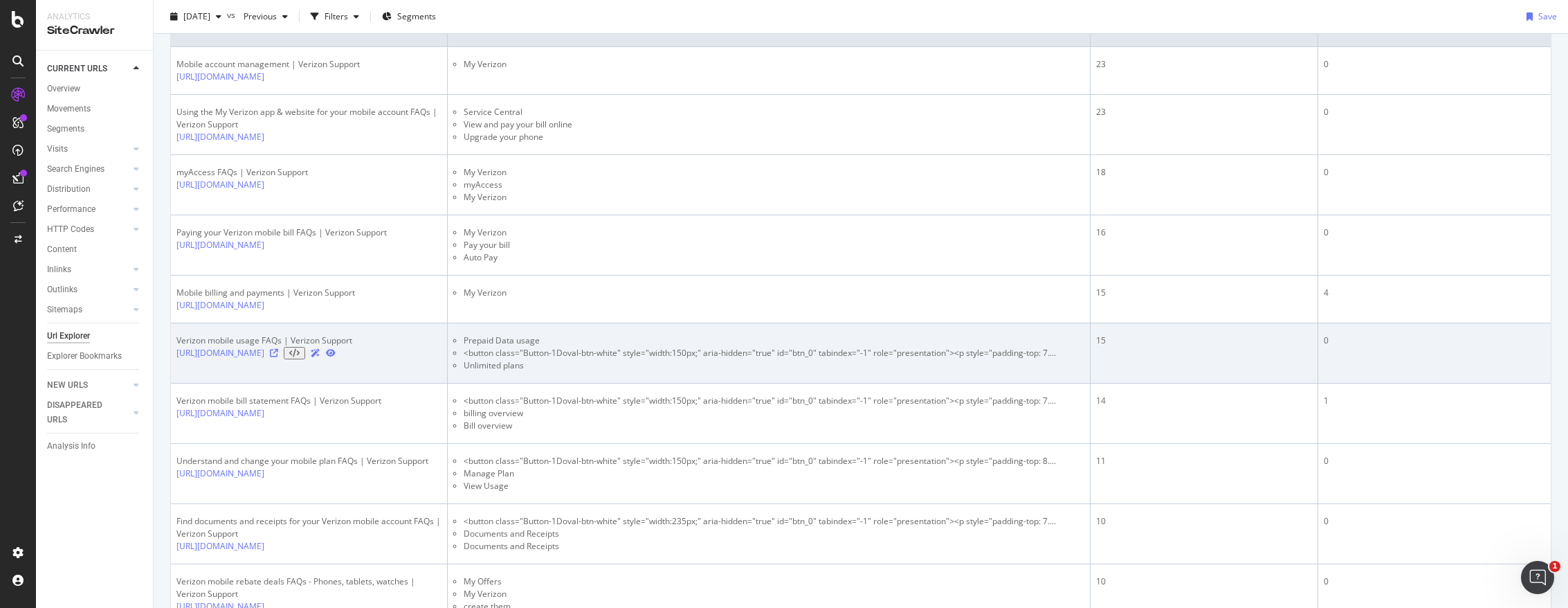
click at [494, 359] on li "<button class="Button-1Doval-btn-white" style="width:150px;" aria-hidden="true"…" at bounding box center [774, 353] width 621 height 13
click at [490, 359] on li "<button class="Button-1Doval-btn-white" style="width:150px;" aria-hidden="true"…" at bounding box center [774, 353] width 621 height 13
click at [490, 359] on li "<button class="Button-1Doval-btn-white" style="width:150px;" aria-hidden="true"…" at bounding box center [774, 353] width 621 height 13
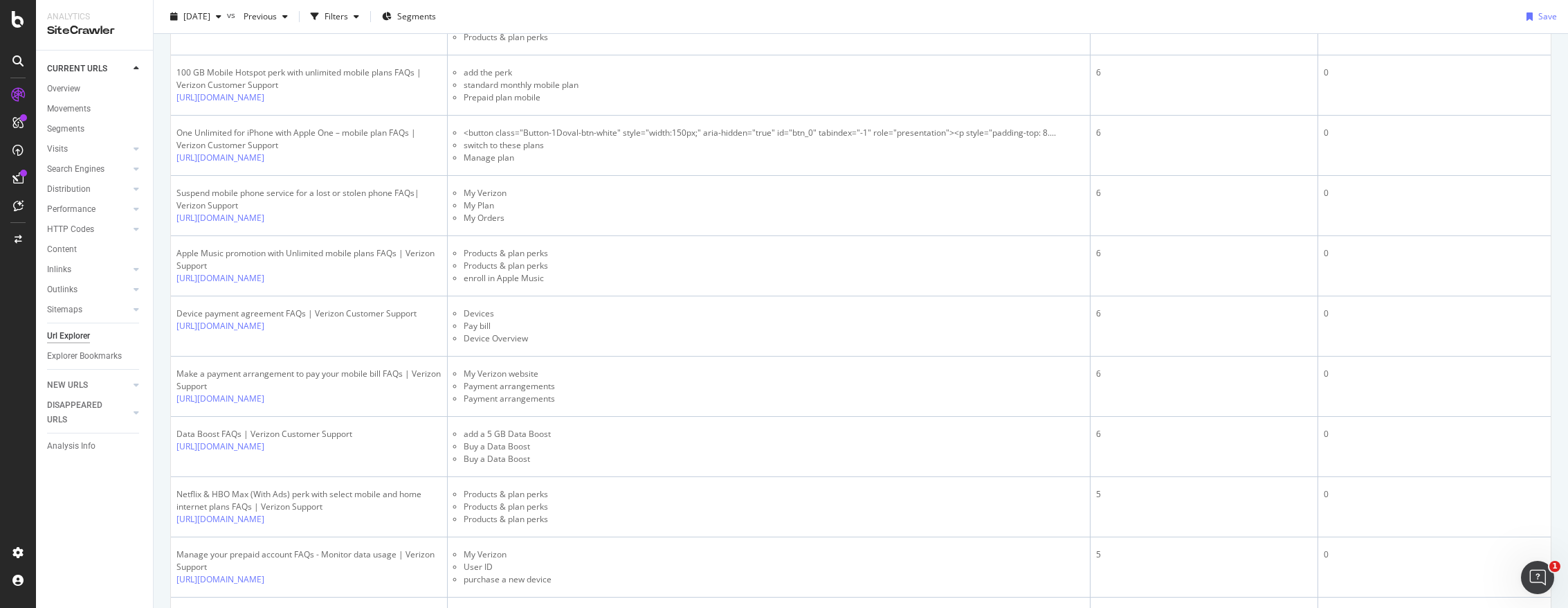
scroll to position [1888, 0]
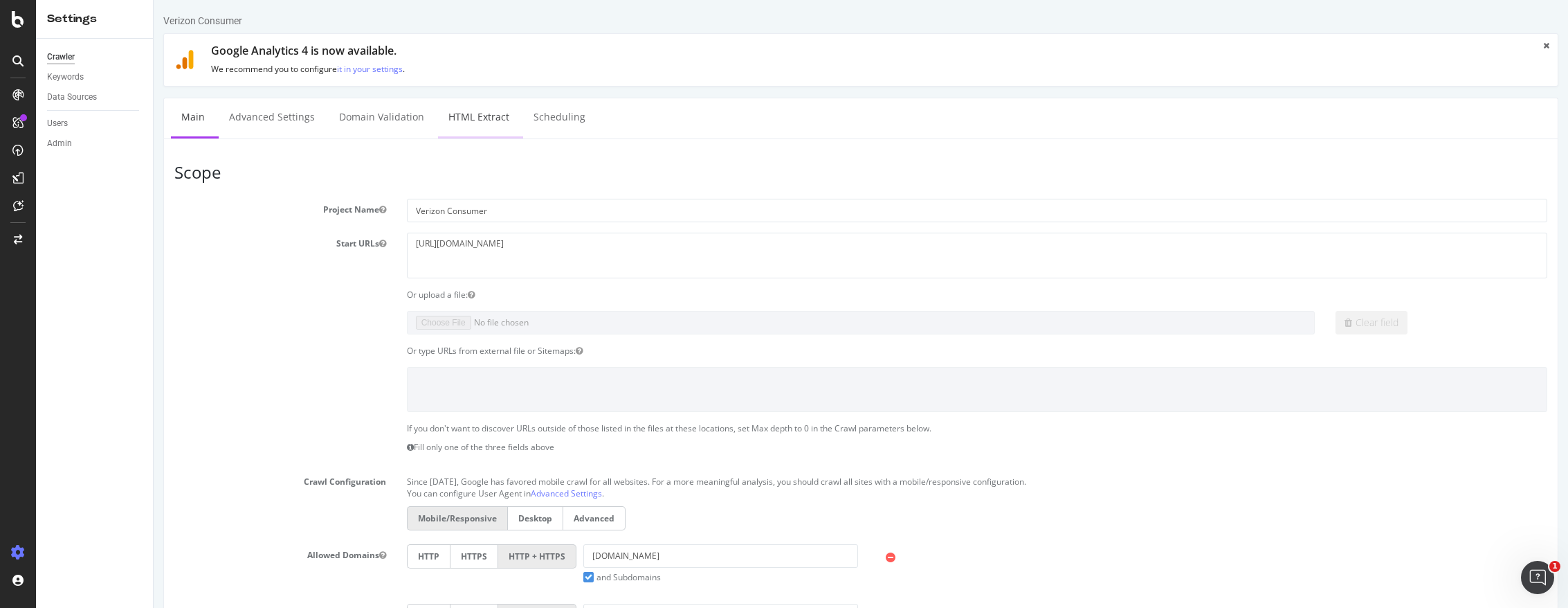
click at [460, 115] on link "HTML Extract" at bounding box center [478, 117] width 82 height 38
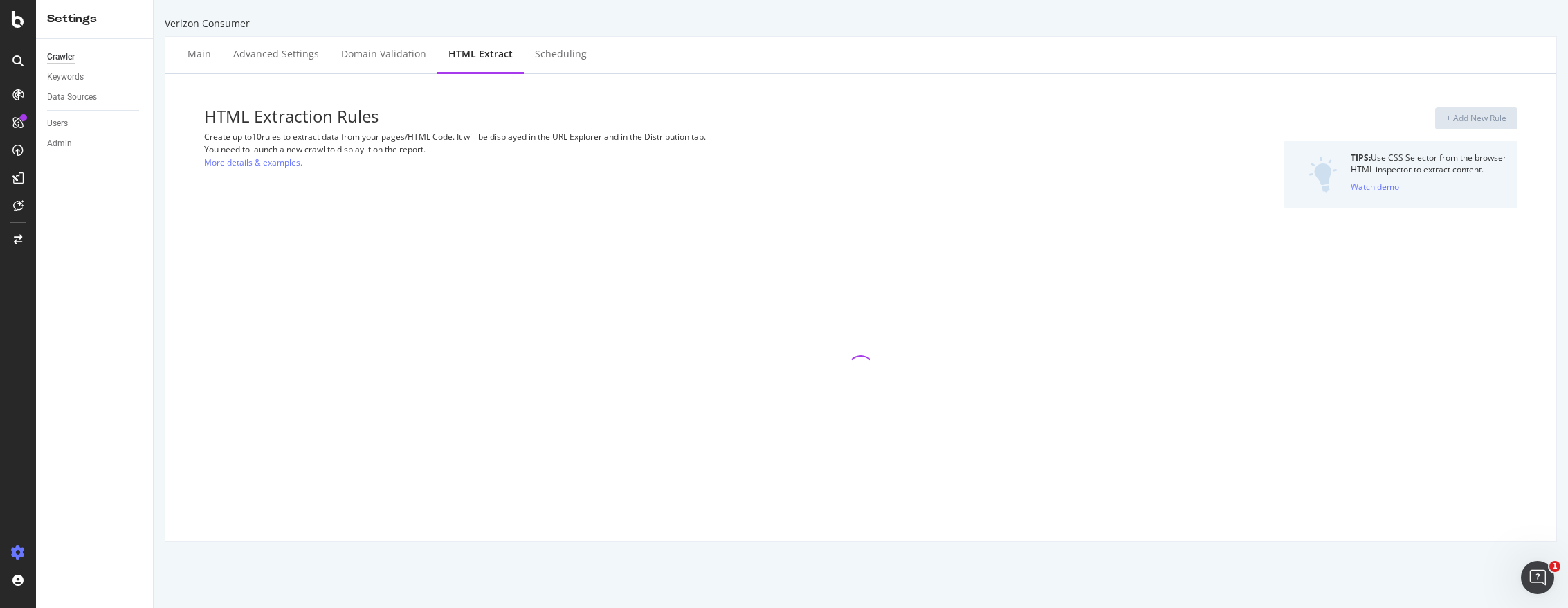
select select "count"
select select "exist"
select select "list"
select select "count"
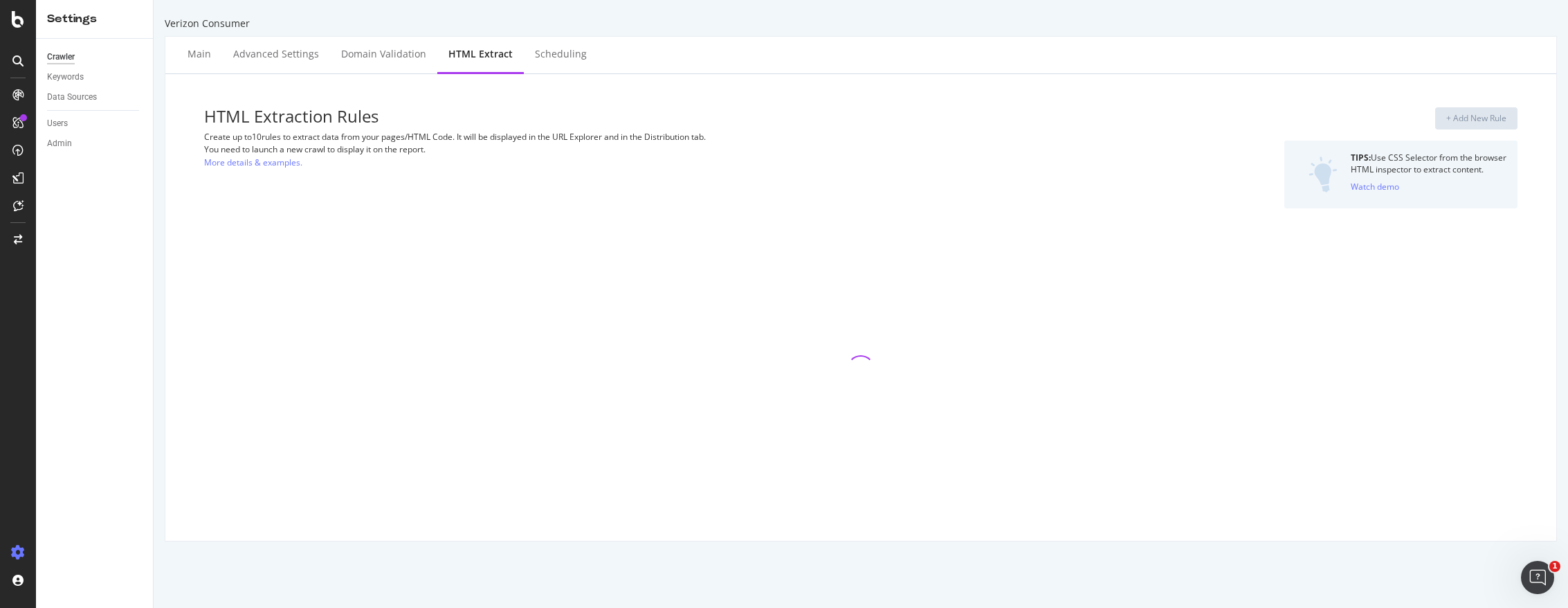
select select "count"
select select "exist"
select select "count"
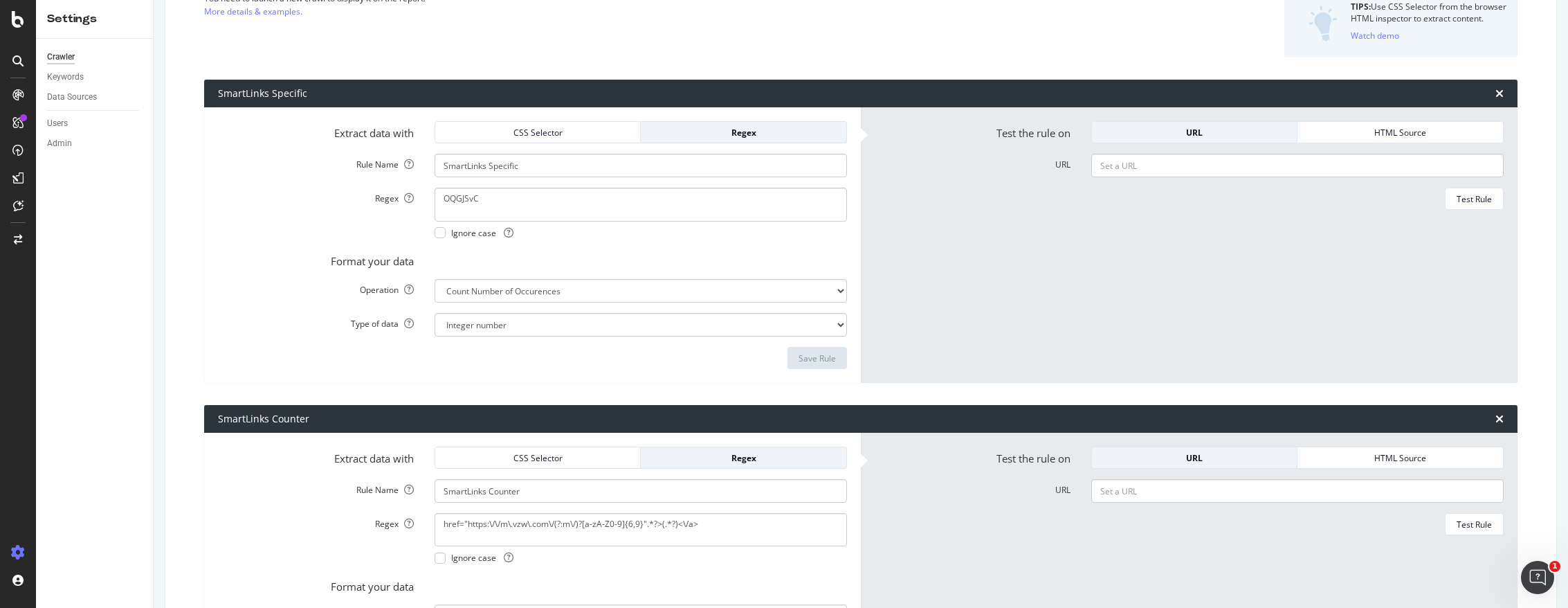
scroll to position [277, 0]
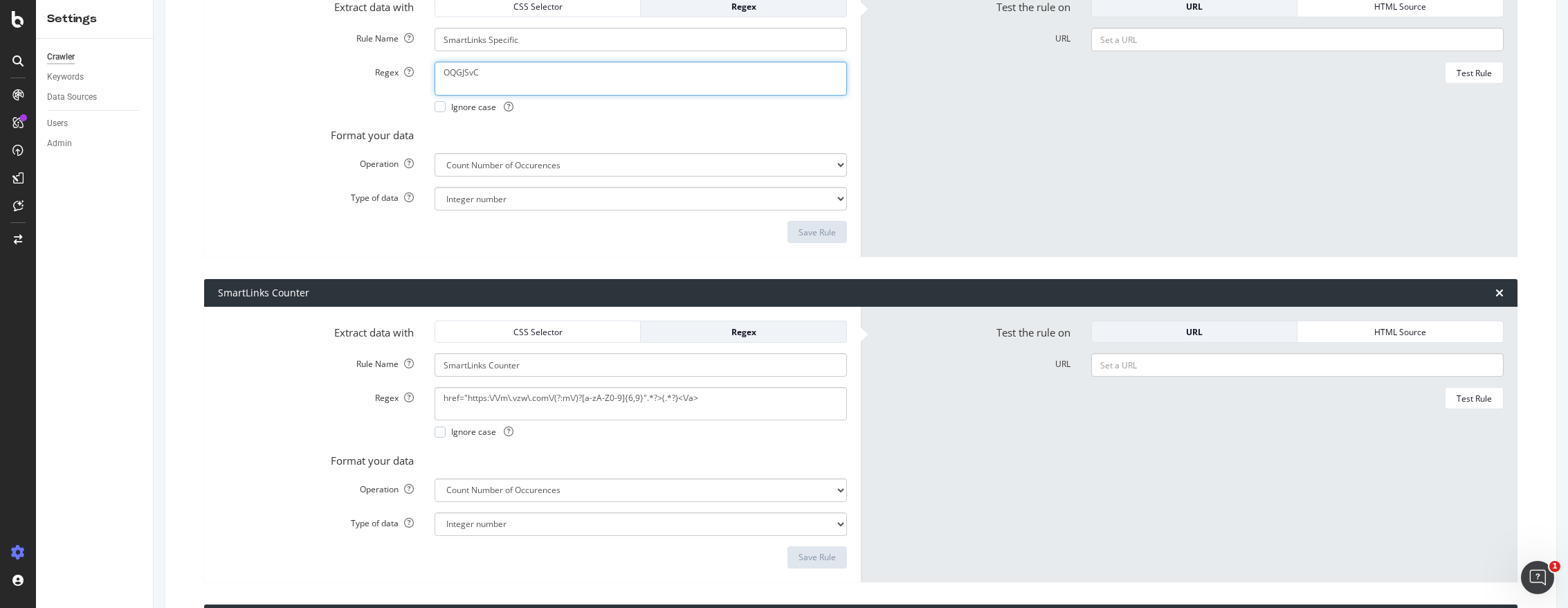
drag, startPoint x: 522, startPoint y: 79, endPoint x: 432, endPoint y: 71, distance: 90.4
click at [432, 71] on div "OQGJSvC Ignore case" at bounding box center [640, 87] width 433 height 50
click at [528, 77] on textarea "OQGJSvC" at bounding box center [640, 78] width 412 height 34
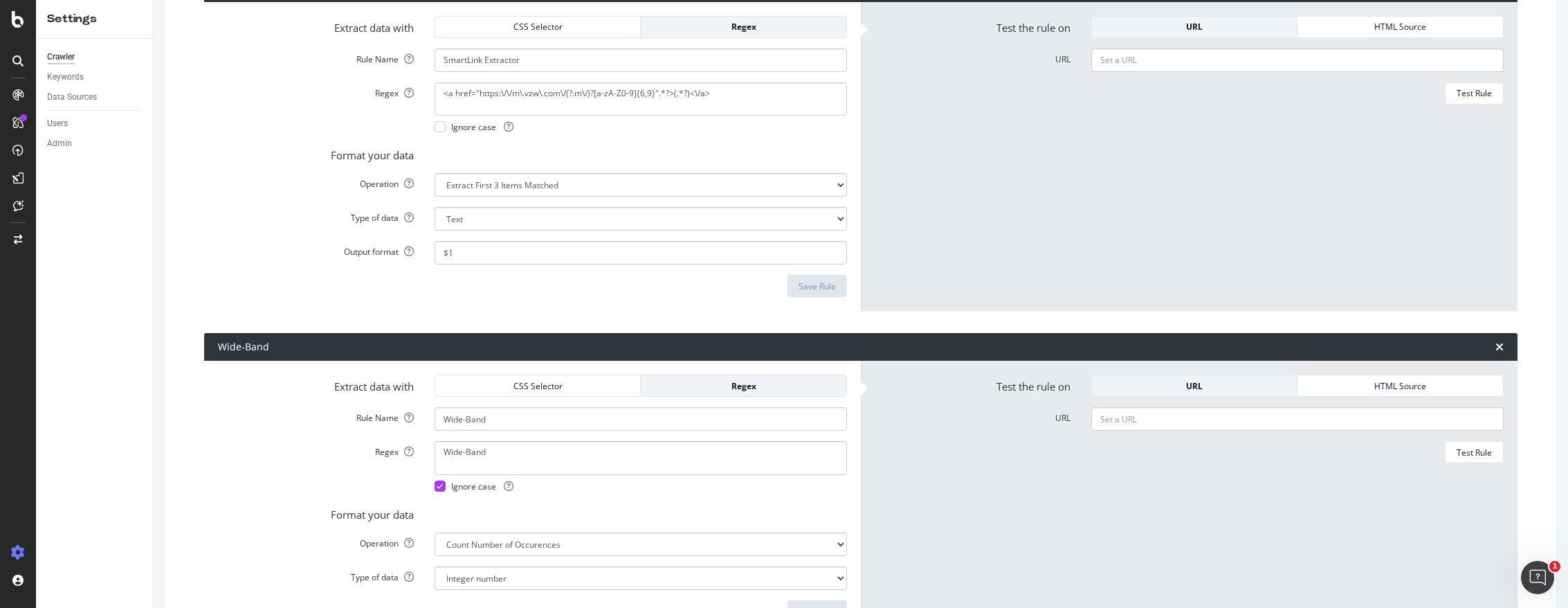
scroll to position [1246, 0]
click at [653, 182] on select "Extract First Item Matched Extract First 3 Items Matched Count Number of Occure…" at bounding box center [640, 184] width 412 height 24
click at [880, 203] on form "Test the rule on URL HTML Source URL Test Rule" at bounding box center [1189, 156] width 629 height 282
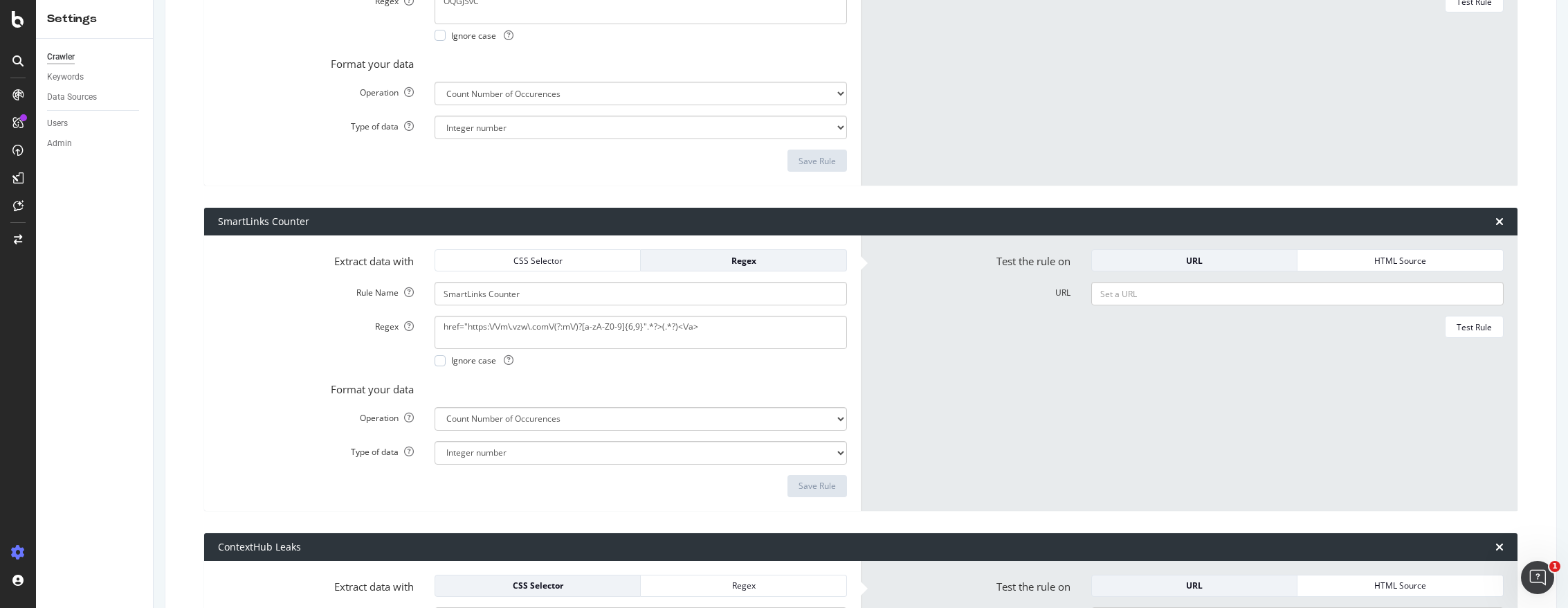
scroll to position [346, 0]
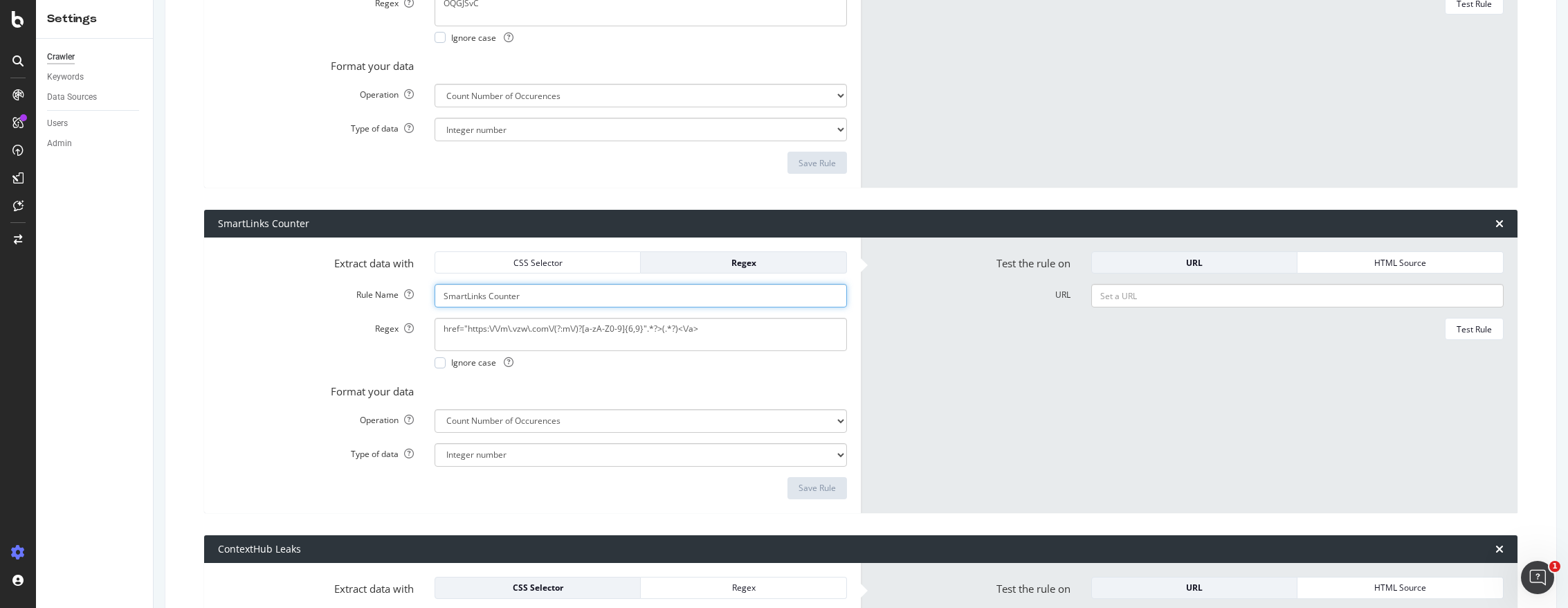
drag, startPoint x: 487, startPoint y: 298, endPoint x: 598, endPoint y: 295, distance: 111.0
click at [598, 295] on input "SmartLinks Counter" at bounding box center [640, 296] width 412 height 24
click at [599, 296] on input "SmartLinks Counter" at bounding box center [640, 296] width 412 height 24
click at [952, 316] on form "Test the rule on URL HTML Source URL Test Rule" at bounding box center [1189, 375] width 629 height 248
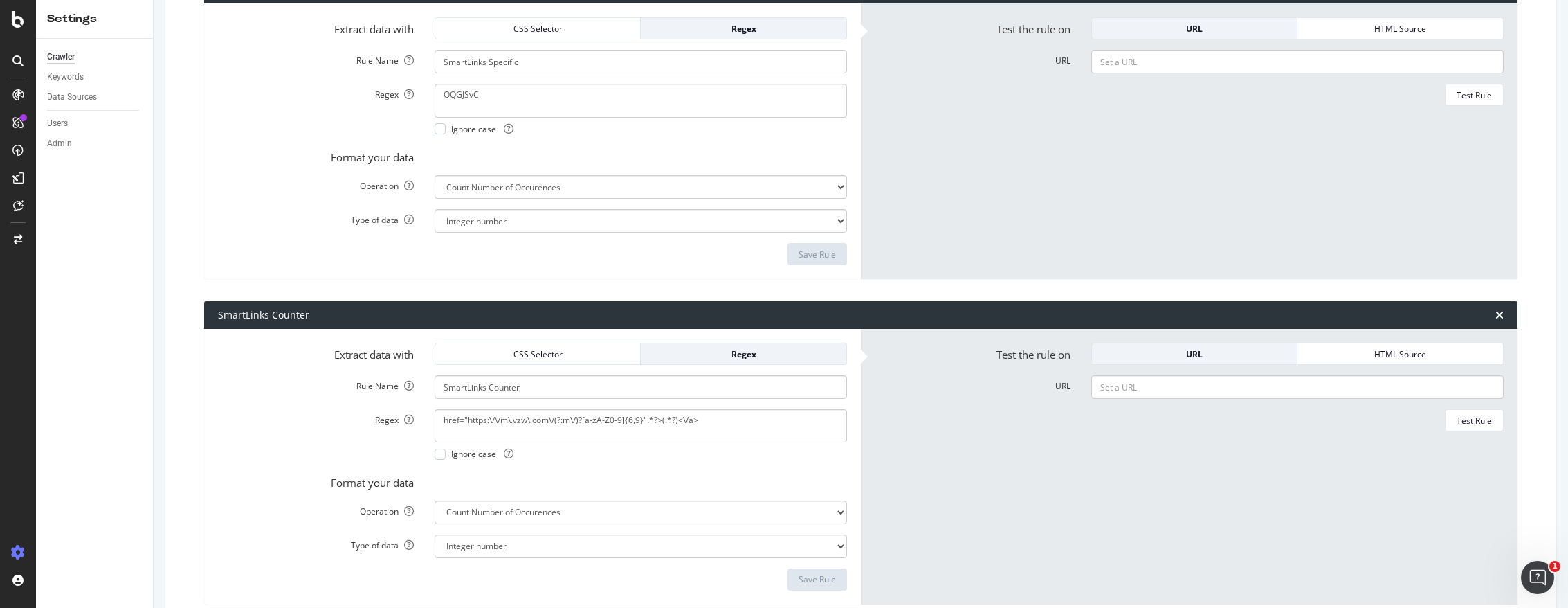
scroll to position [0, 0]
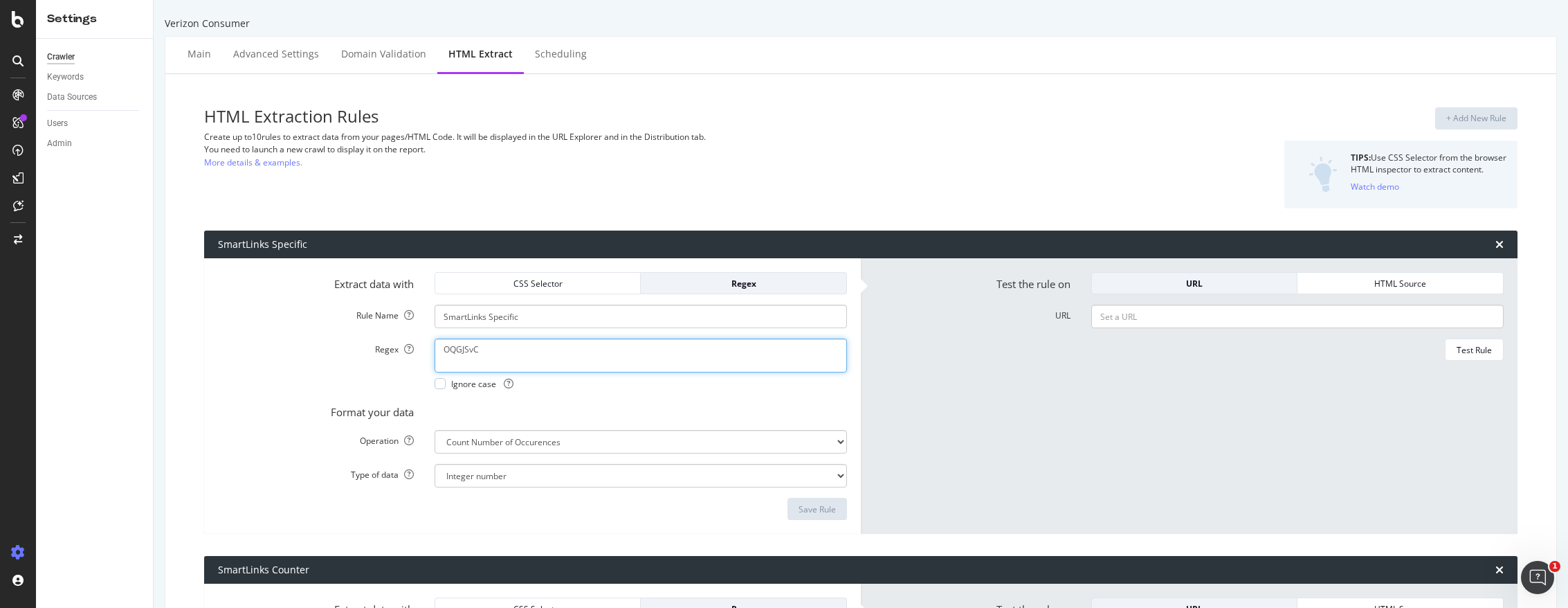
drag, startPoint x: 482, startPoint y: 352, endPoint x: 439, endPoint y: 352, distance: 43.0
click at [439, 352] on textarea "OQGJSvC" at bounding box center [640, 355] width 412 height 34
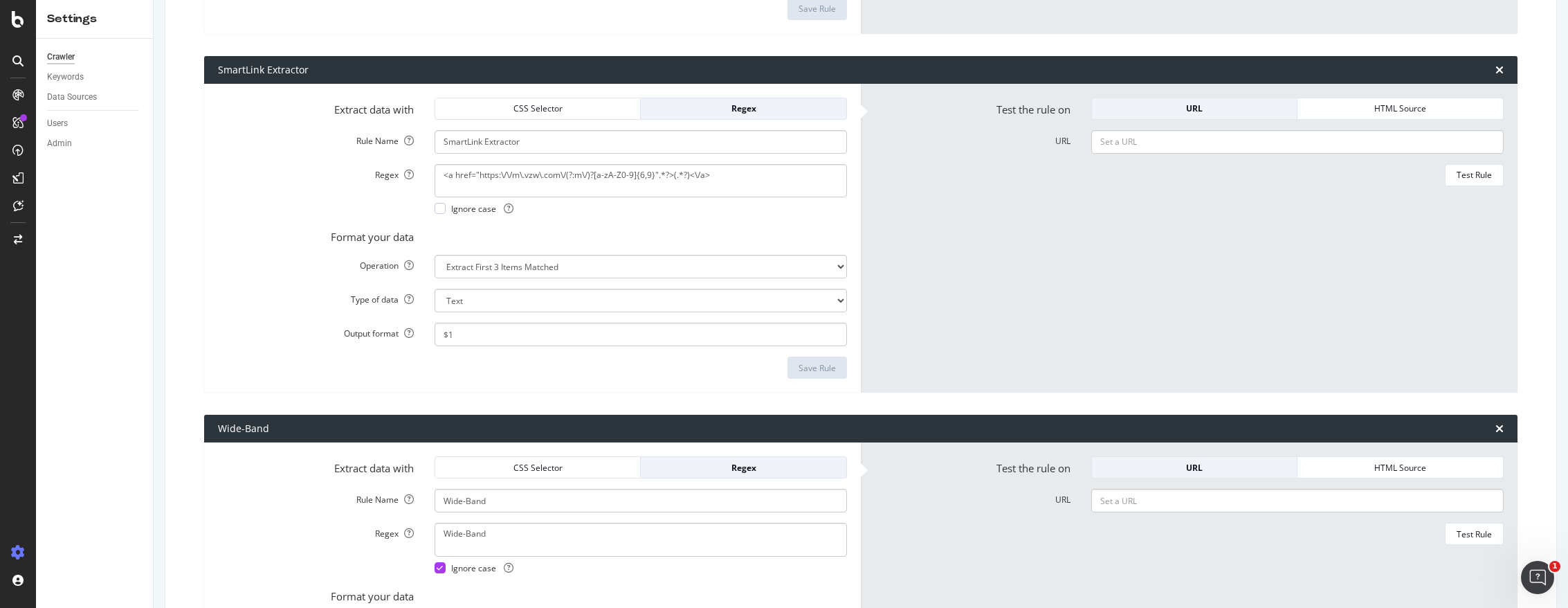
scroll to position [1177, 0]
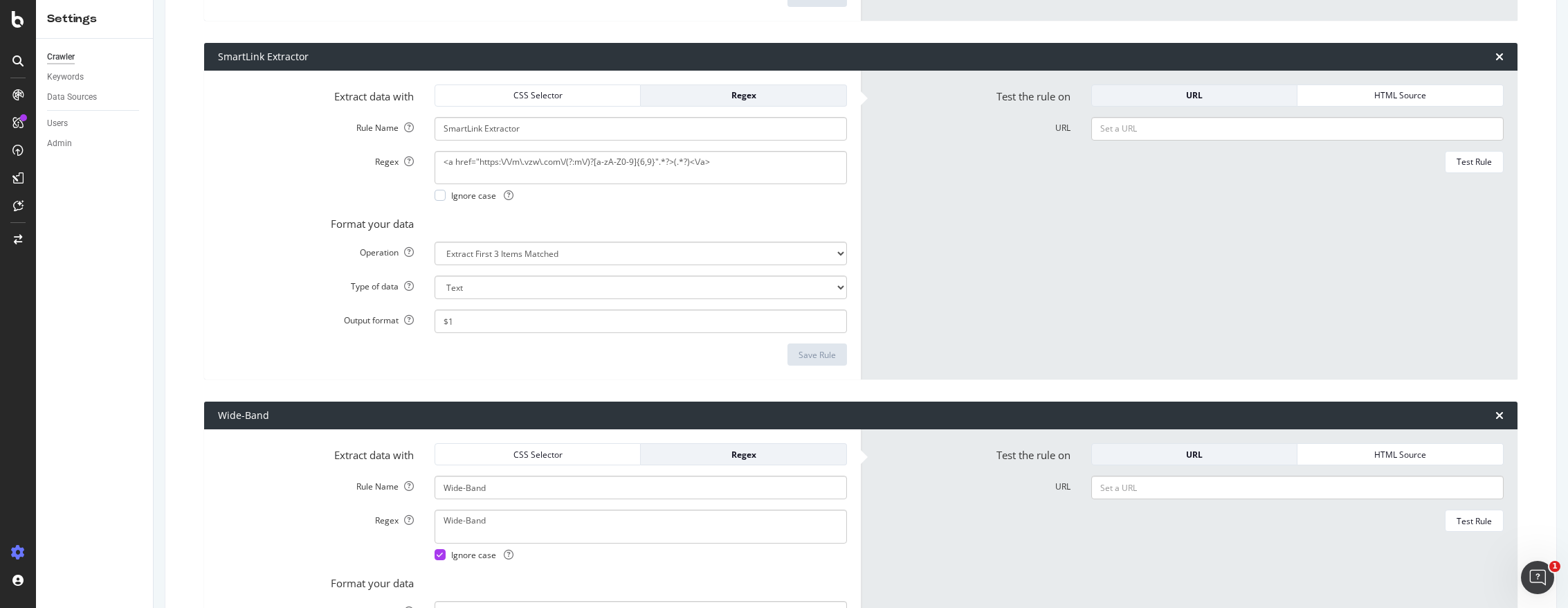
click at [938, 277] on form "Test the rule on URL HTML Source URL Test Rule" at bounding box center [1189, 225] width 629 height 282
drag, startPoint x: 726, startPoint y: 163, endPoint x: 405, endPoint y: 172, distance: 321.1
click at [405, 172] on div "Regex <a href="https:\/\/m\.vzw\.com\/(?:m\/)?[a-zA-Z0-9]{6,9}".*?>(.*?)<\/a> I…" at bounding box center [532, 176] width 650 height 50
click at [733, 174] on textarea "<a href="https:\/\/m\.vzw\.com\/(?:m\/)?[a-zA-Z0-9]{6,9}".*?>(.*?)<\/a>" at bounding box center [640, 168] width 412 height 34
click at [68, 236] on div "DataExports" at bounding box center [78, 236] width 54 height 14
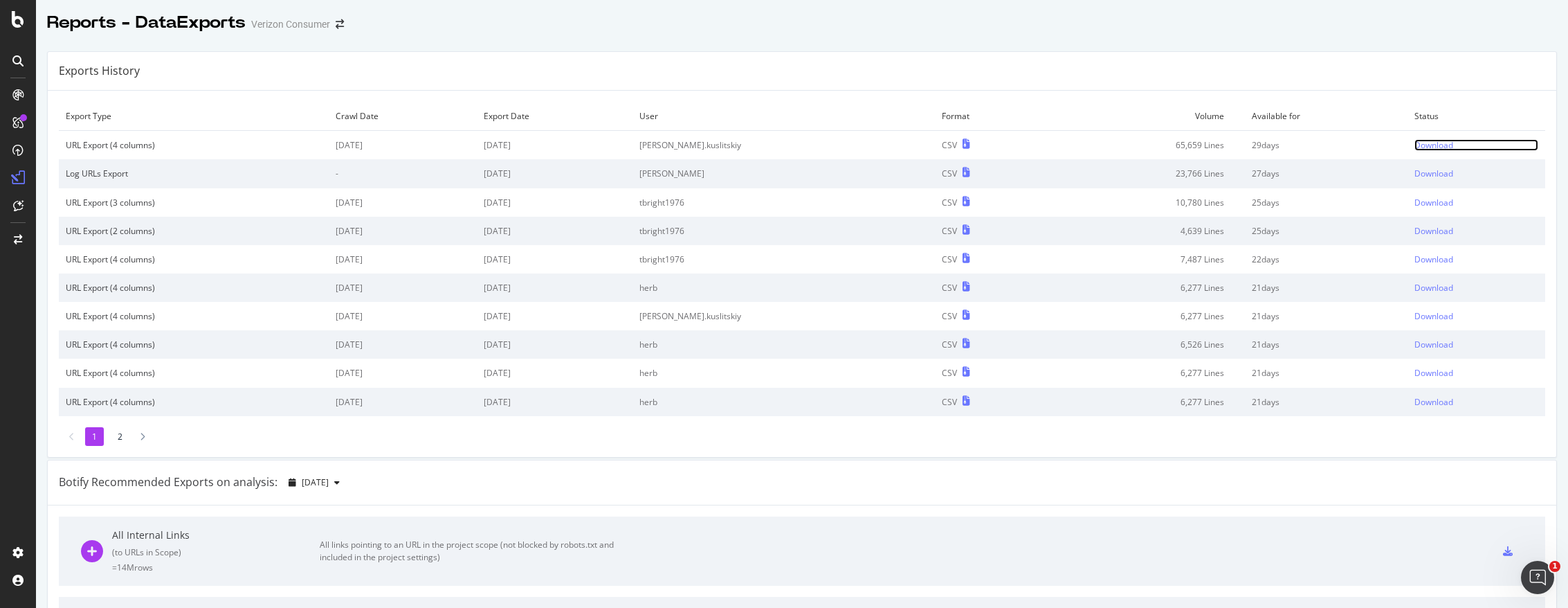
click at [1414, 149] on div "Download" at bounding box center [1433, 145] width 38 height 12
click at [25, 549] on div at bounding box center [18, 553] width 34 height 22
click at [23, 548] on icon at bounding box center [18, 553] width 14 height 14
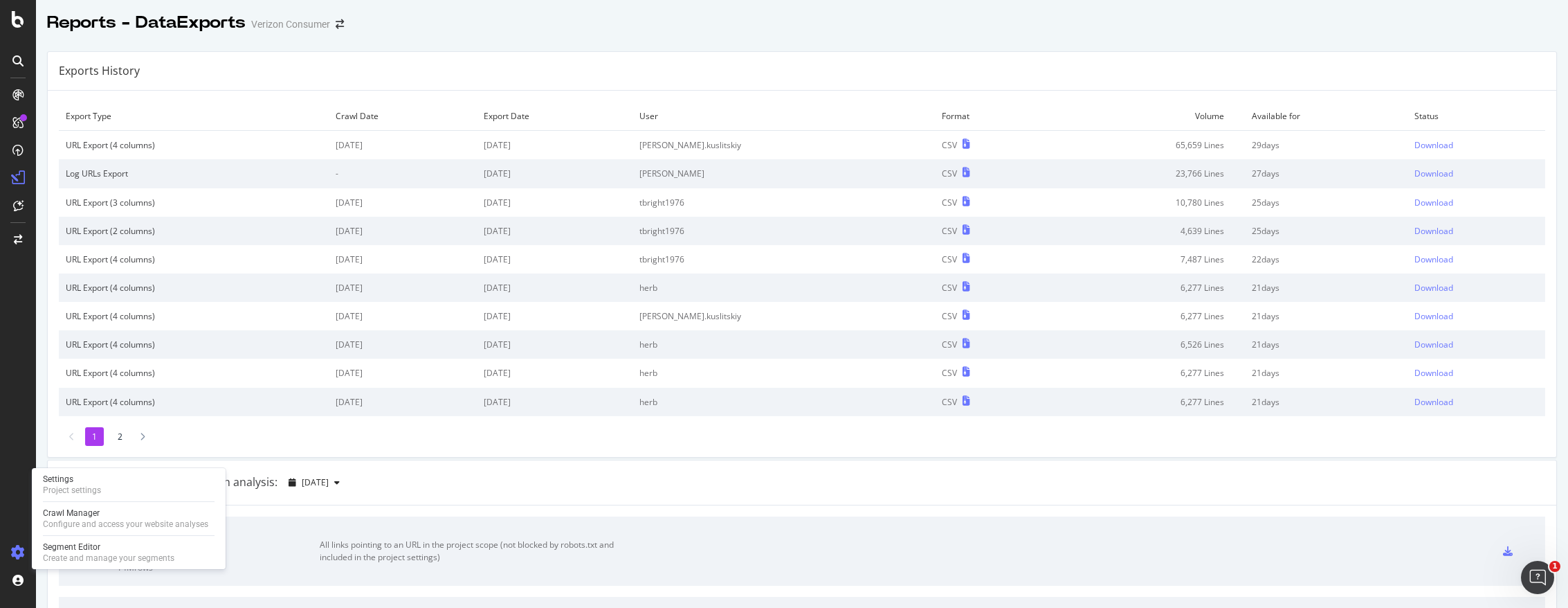
click at [15, 552] on icon at bounding box center [18, 553] width 14 height 14
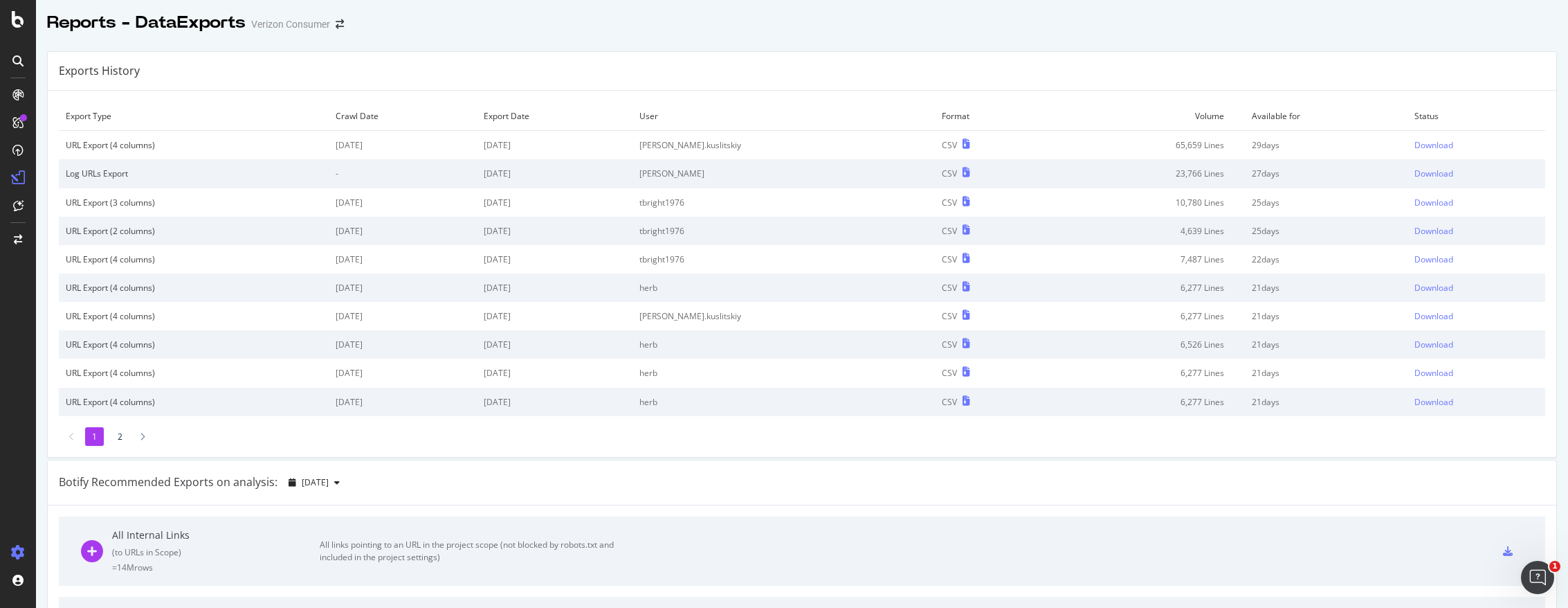
click at [20, 552] on icon at bounding box center [18, 553] width 14 height 14
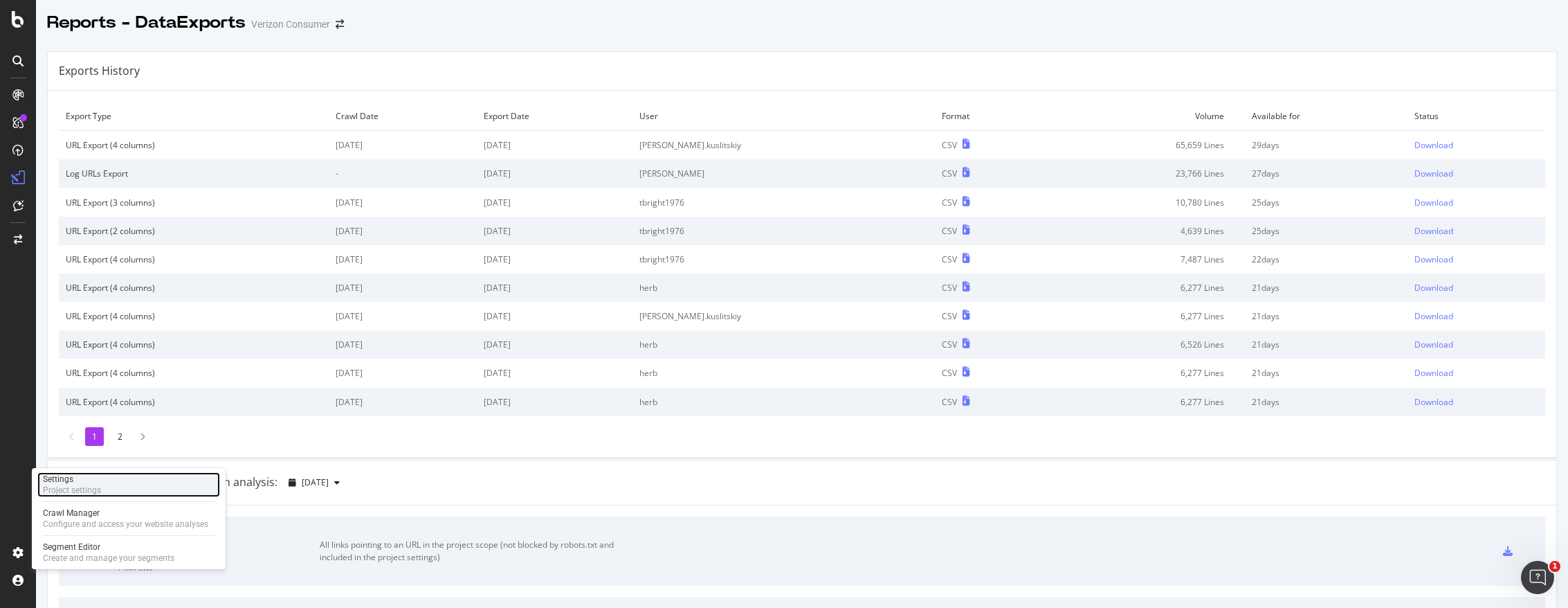
click at [66, 484] on div "Project settings" at bounding box center [71, 490] width 58 height 11
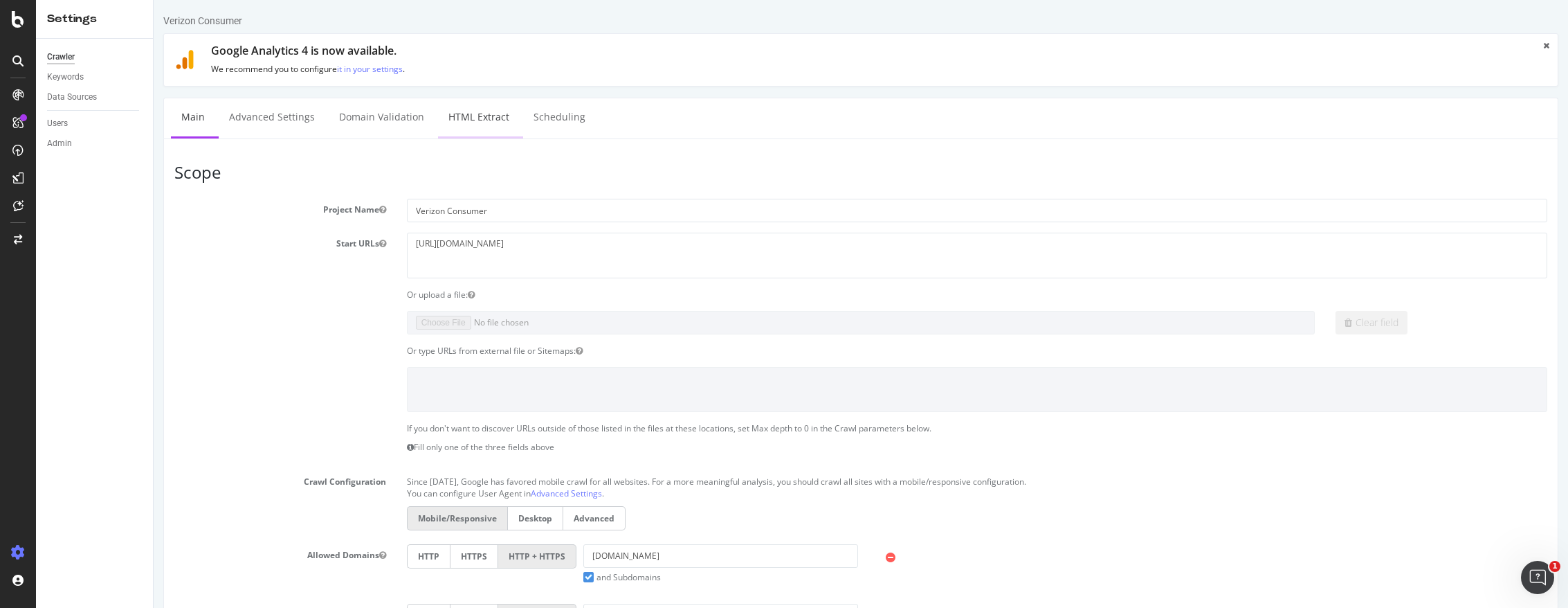
click at [490, 133] on link "HTML Extract" at bounding box center [478, 117] width 82 height 38
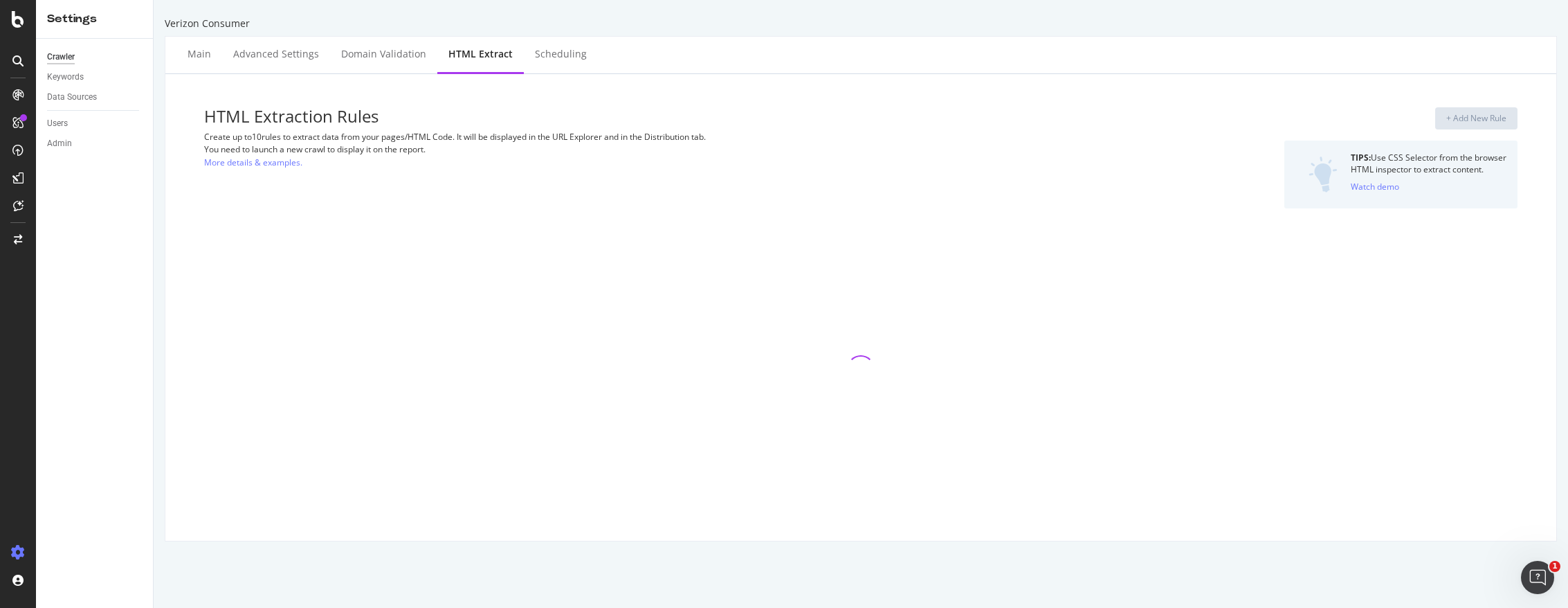
select select "count"
select select "exist"
select select "list"
select select "count"
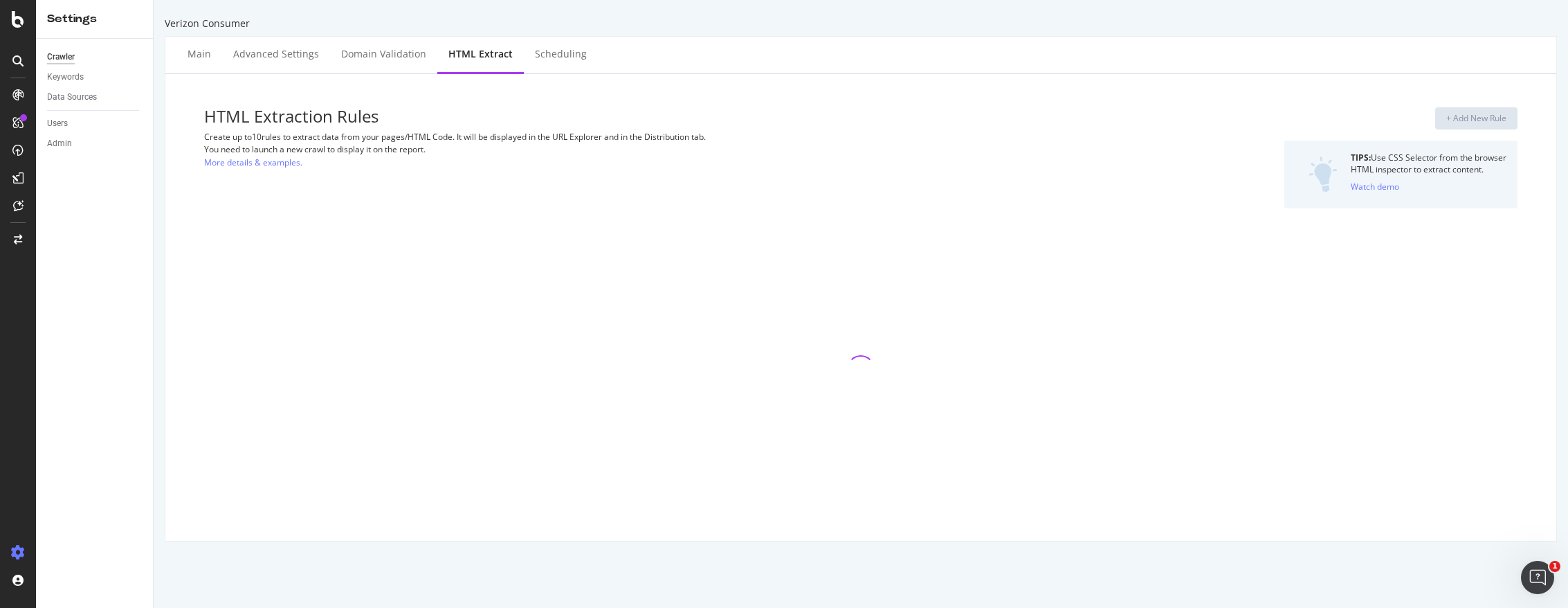
select select "count"
select select "exist"
select select "count"
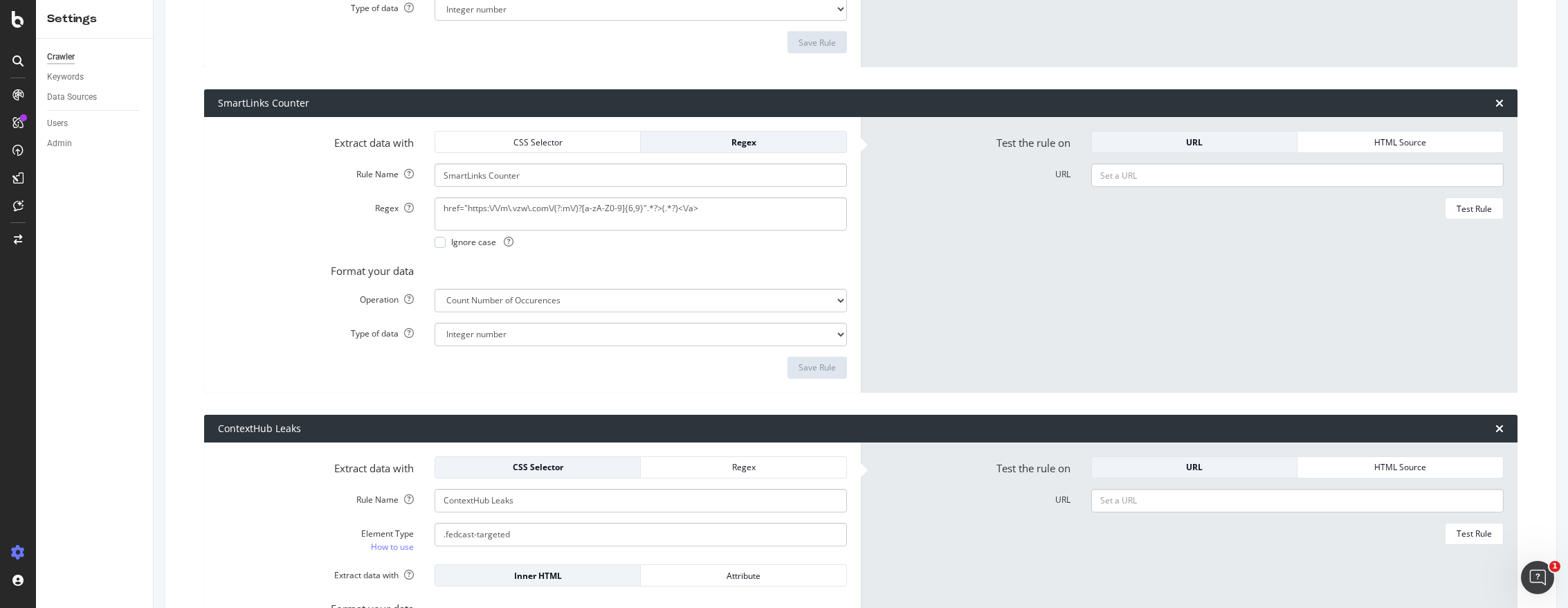
scroll to position [484, 0]
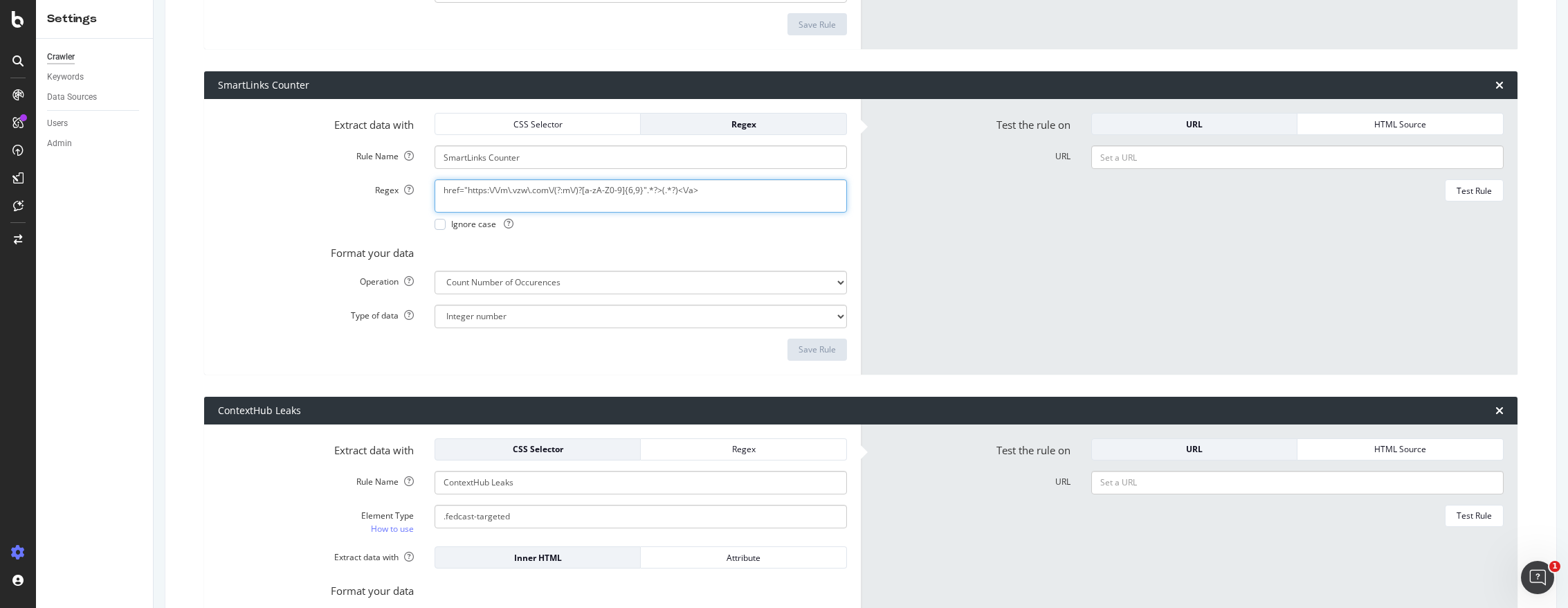
click at [511, 189] on textarea "href="https:\/\/m\.vzw\.com\/(?:m\/)?[a-zA-Z0-9]{6,9}".*?>(.*?)<\/a>" at bounding box center [640, 196] width 412 height 34
drag, startPoint x: 511, startPoint y: 189, endPoint x: 522, endPoint y: 189, distance: 11.0
click at [522, 189] on textarea "href="https:\/\/m\.vzw\.com\/(?:m\/)?[a-zA-Z0-9]{6,9}".*?>(.*?)<\/a>" at bounding box center [640, 196] width 412 height 34
